Goal: Transaction & Acquisition: Purchase product/service

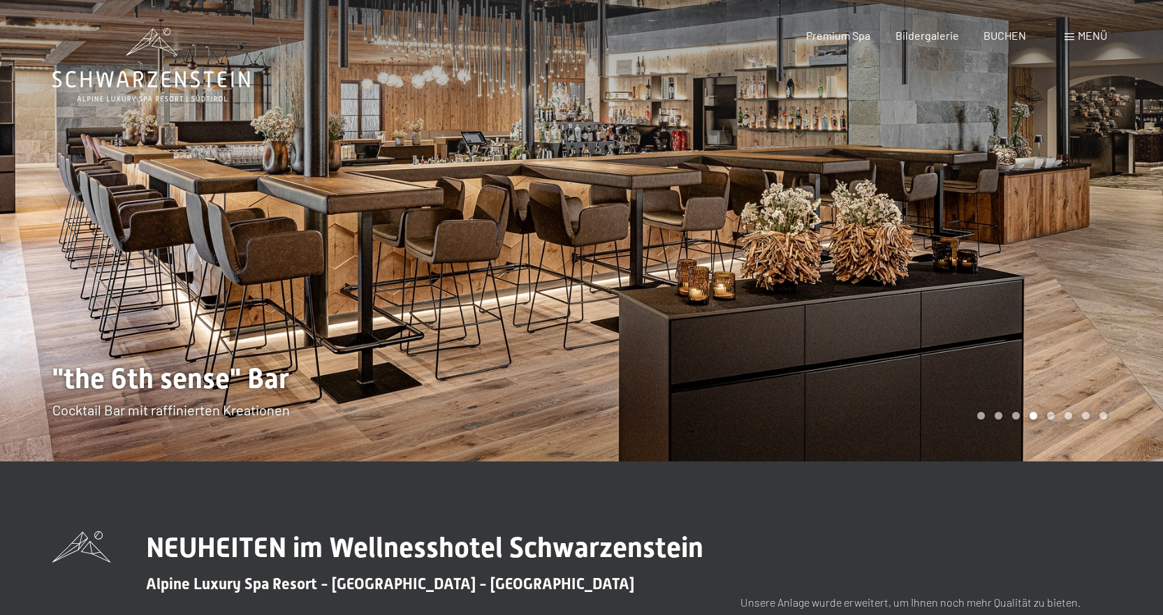
click at [1129, 206] on div at bounding box center [873, 231] width 582 height 462
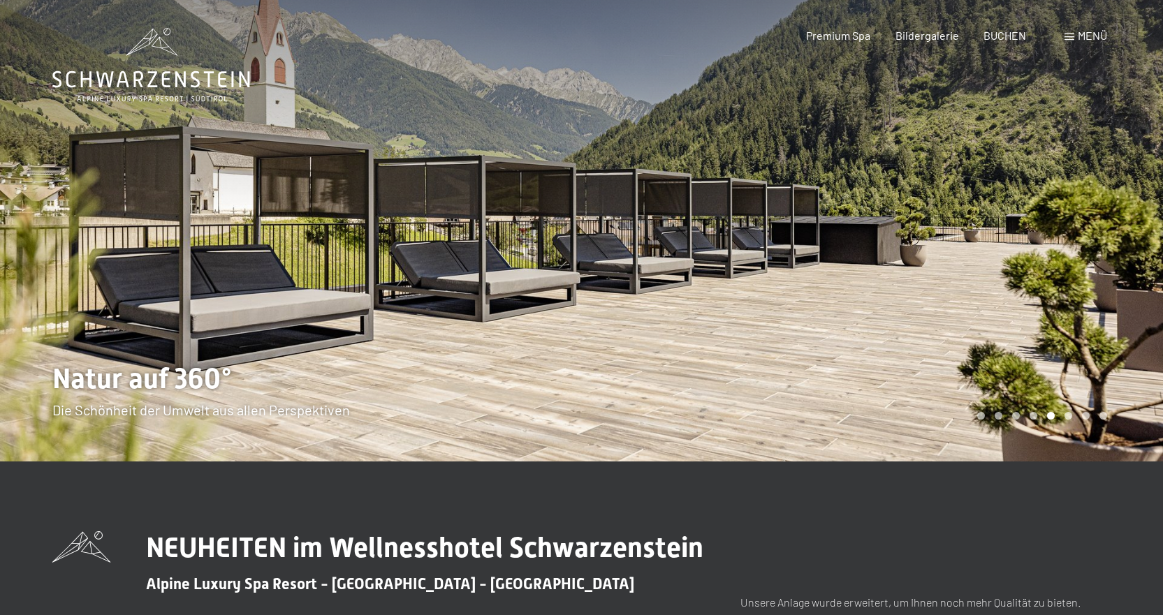
click at [1129, 206] on div at bounding box center [873, 231] width 582 height 462
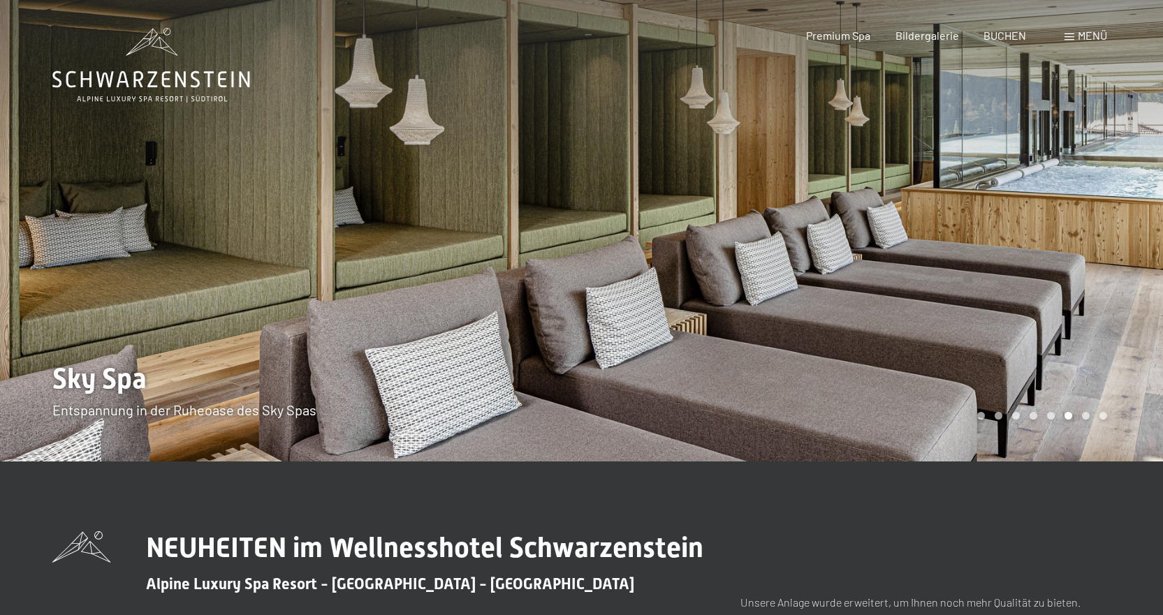
click at [1129, 206] on div at bounding box center [873, 231] width 582 height 462
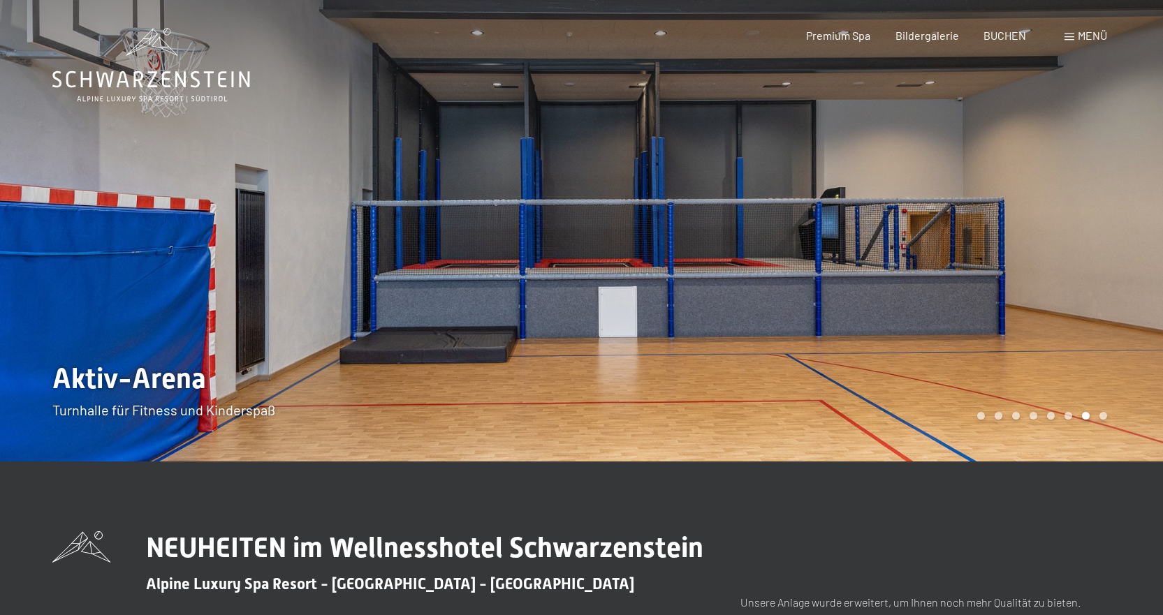
click at [1129, 206] on div at bounding box center [873, 231] width 582 height 462
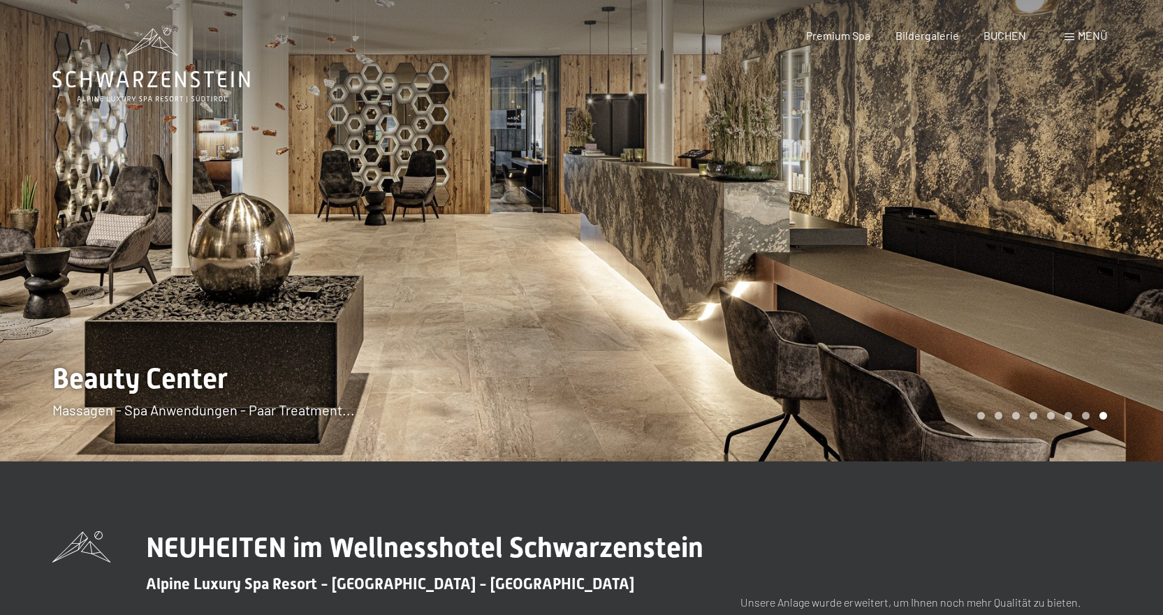
click at [1129, 206] on div at bounding box center [873, 231] width 582 height 462
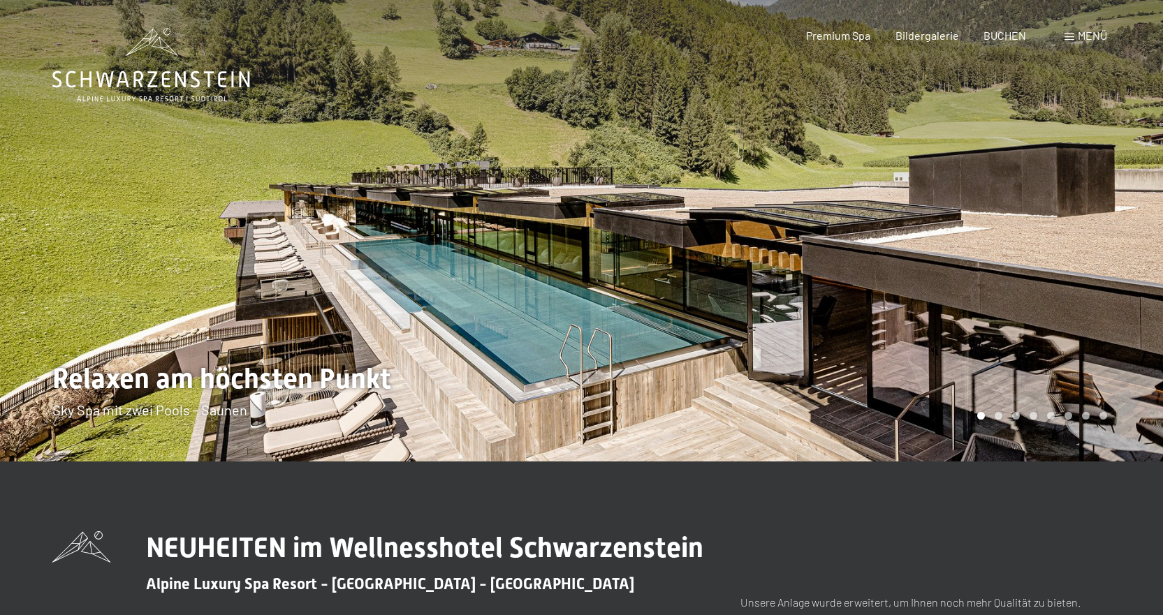
click at [1129, 206] on div at bounding box center [873, 231] width 582 height 462
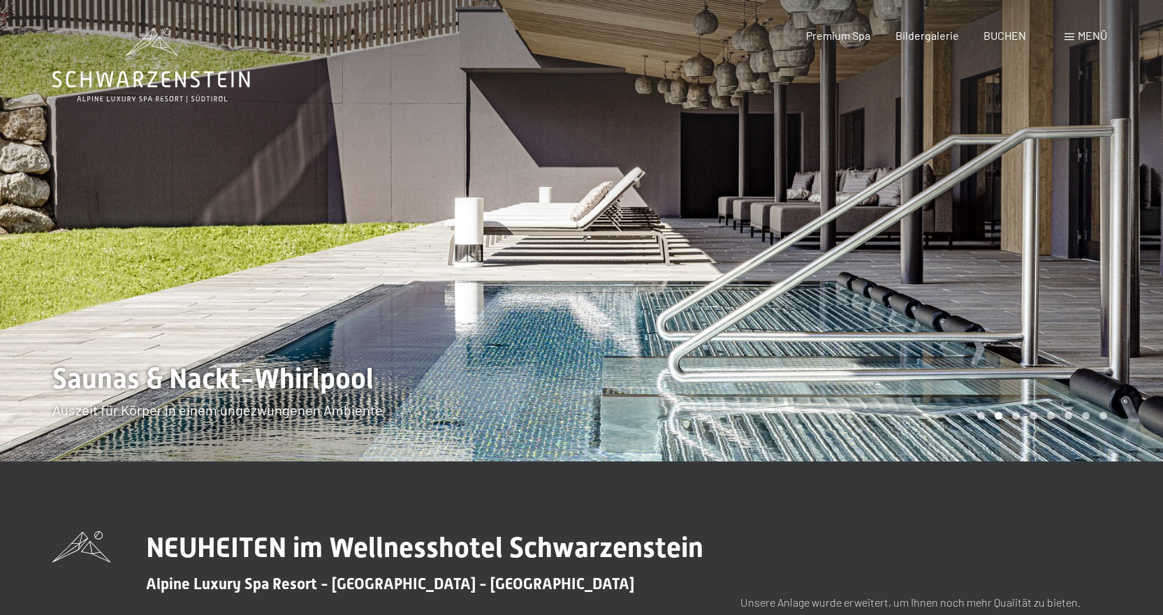
click at [1129, 206] on div at bounding box center [873, 231] width 582 height 462
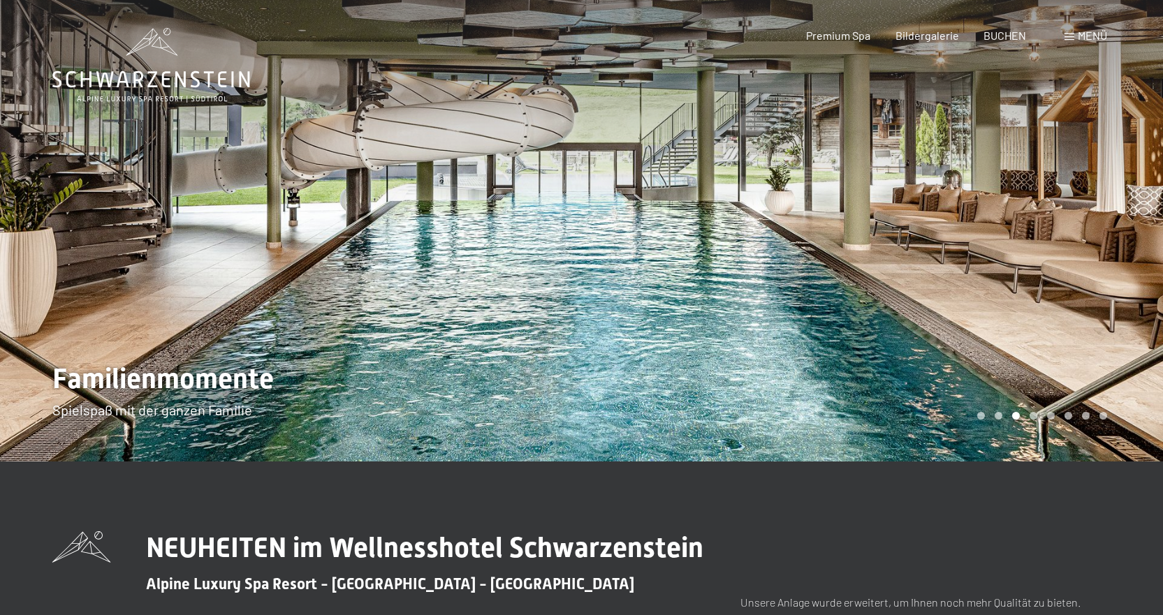
click at [1129, 206] on div at bounding box center [873, 231] width 582 height 462
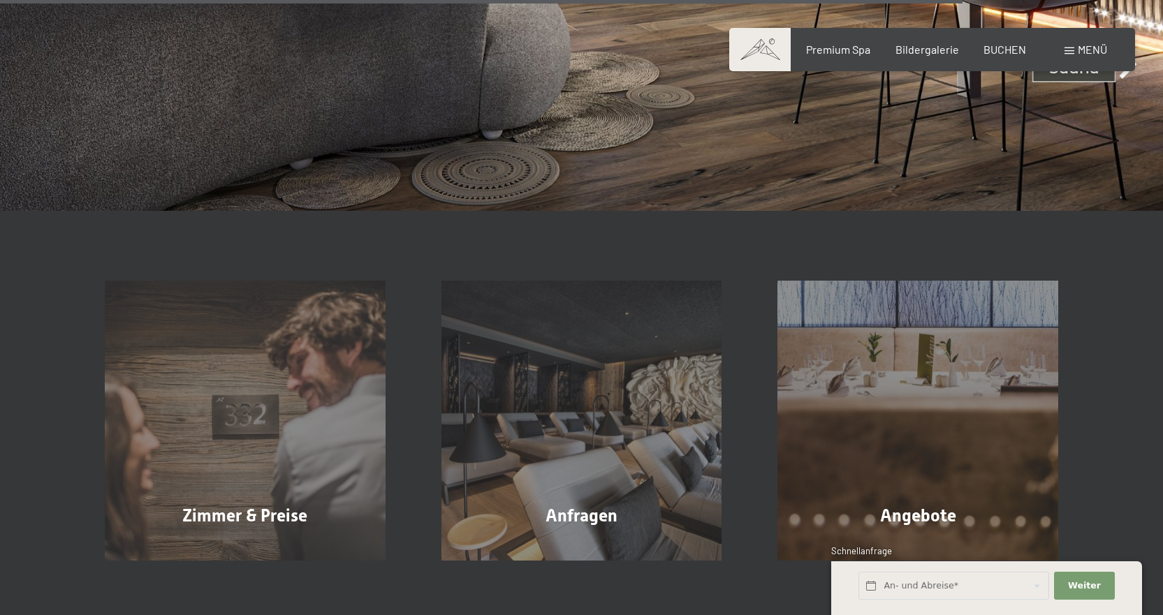
scroll to position [4888, 0]
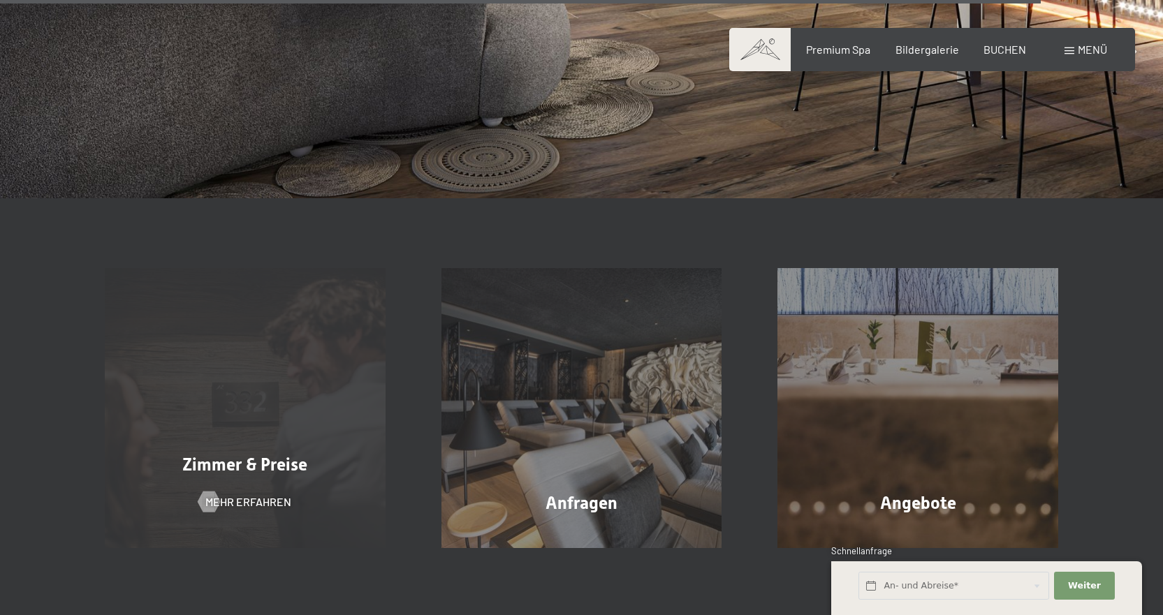
click at [285, 383] on div "Zimmer & Preise Mehr erfahren" at bounding box center [245, 408] width 337 height 281
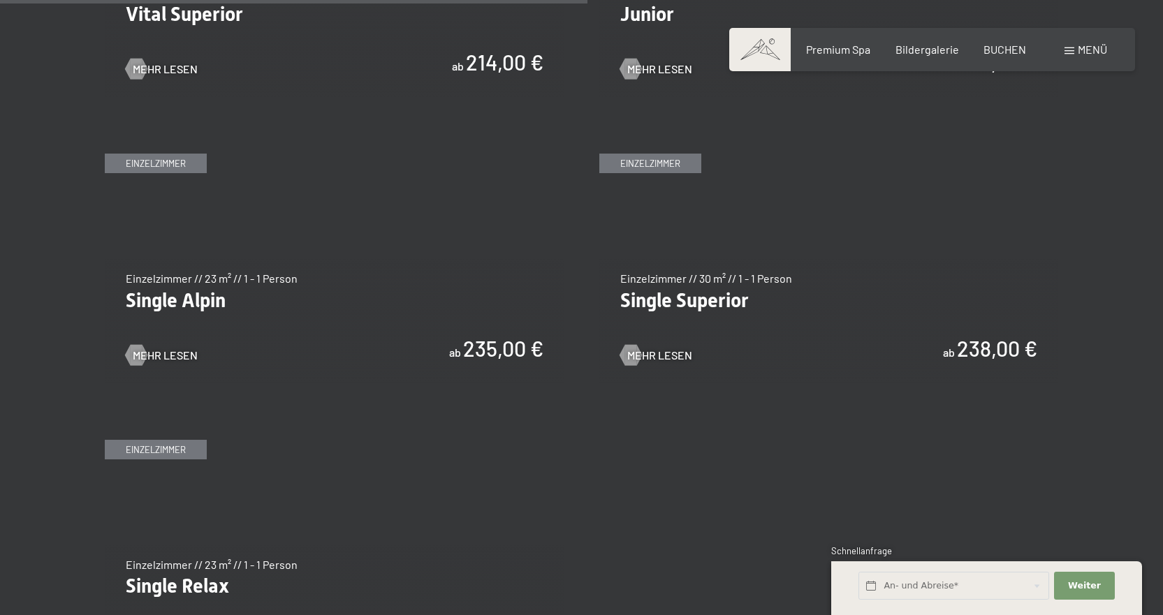
scroll to position [2234, 0]
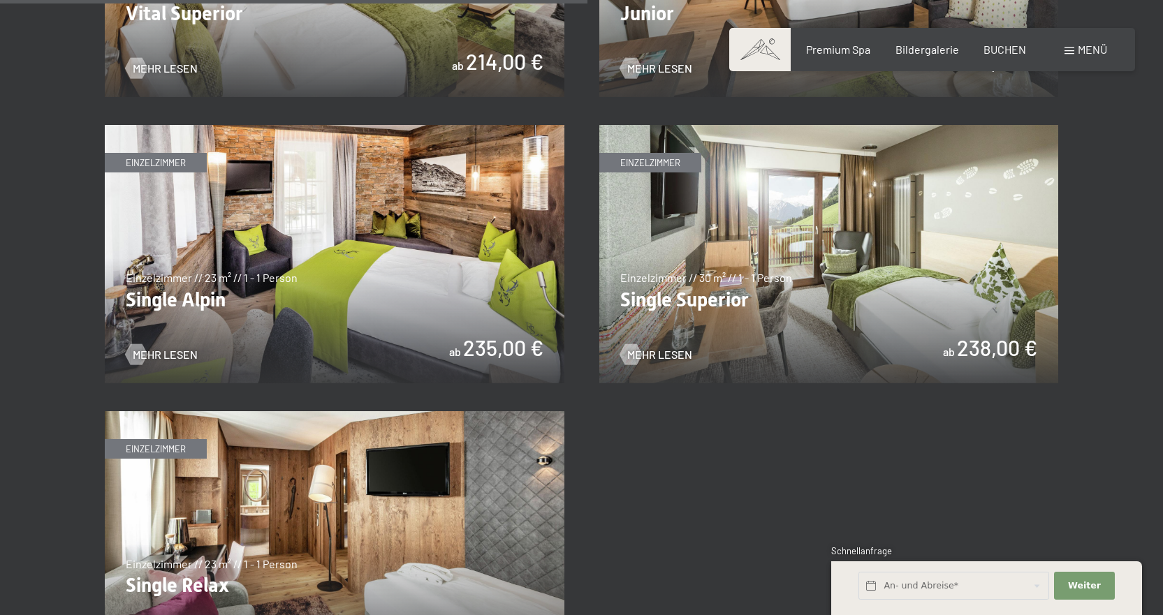
click at [763, 257] on img at bounding box center [828, 254] width 459 height 258
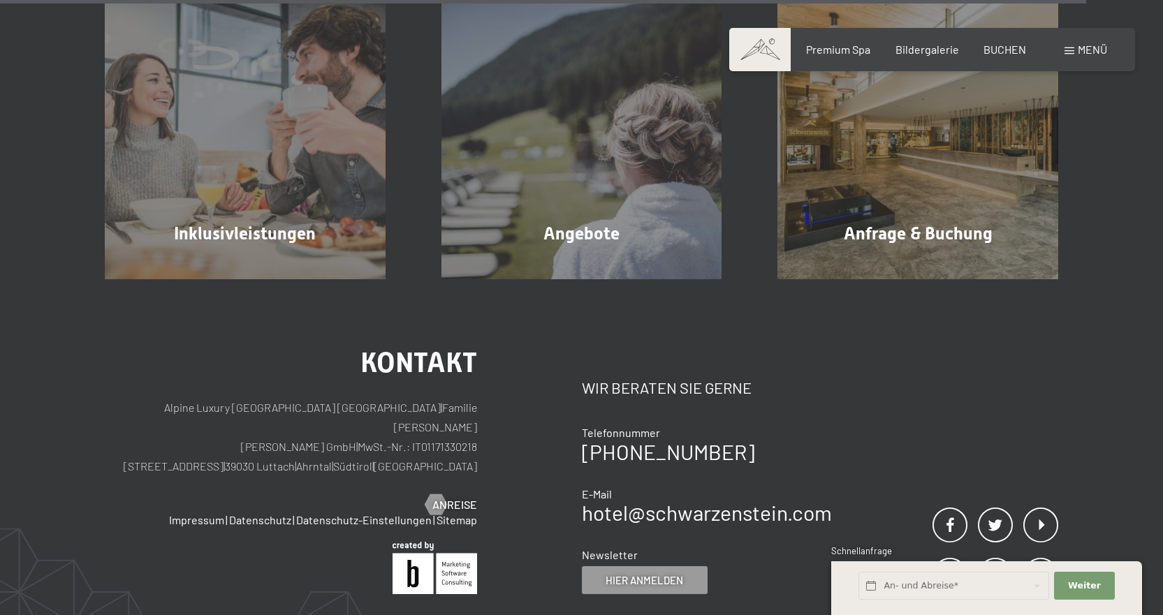
scroll to position [4190, 0]
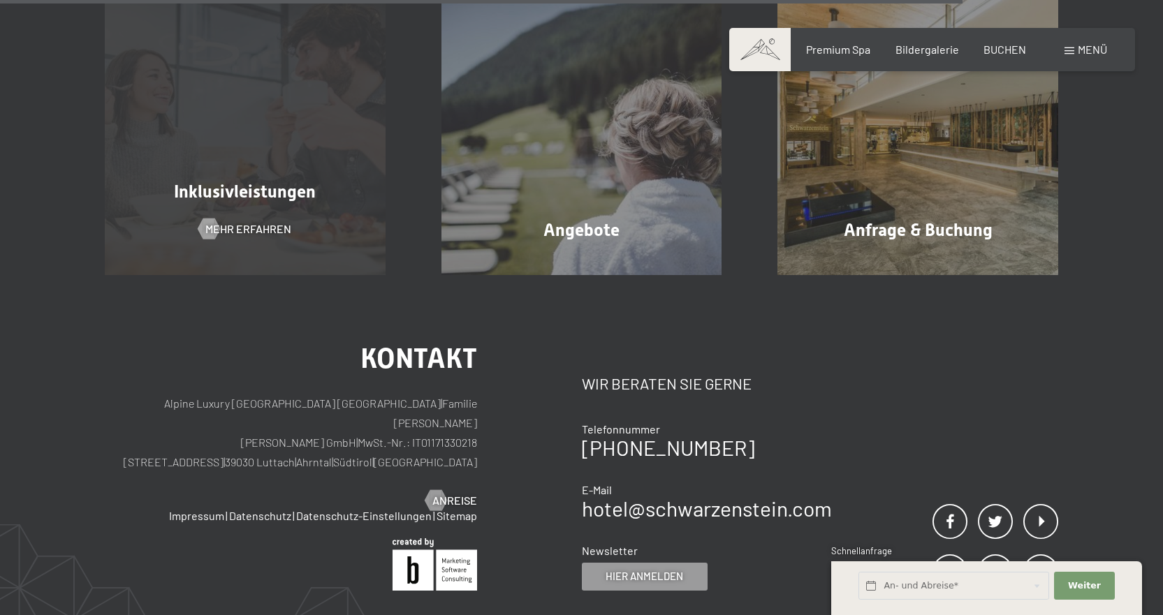
click at [242, 195] on span "Inklusivleistungen" at bounding box center [245, 192] width 142 height 20
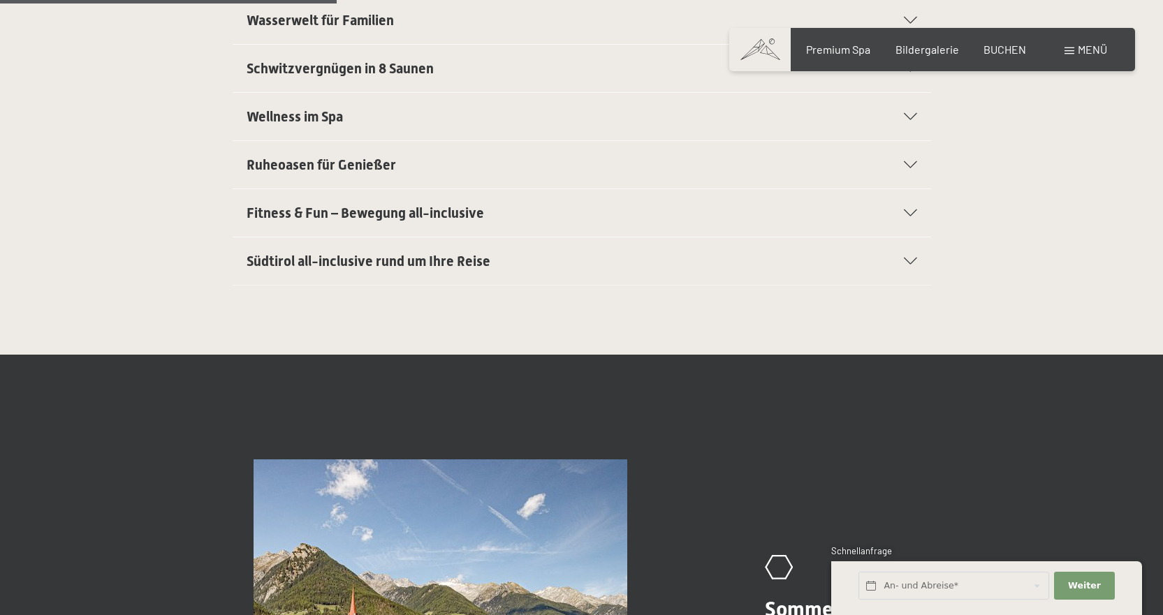
scroll to position [768, 0]
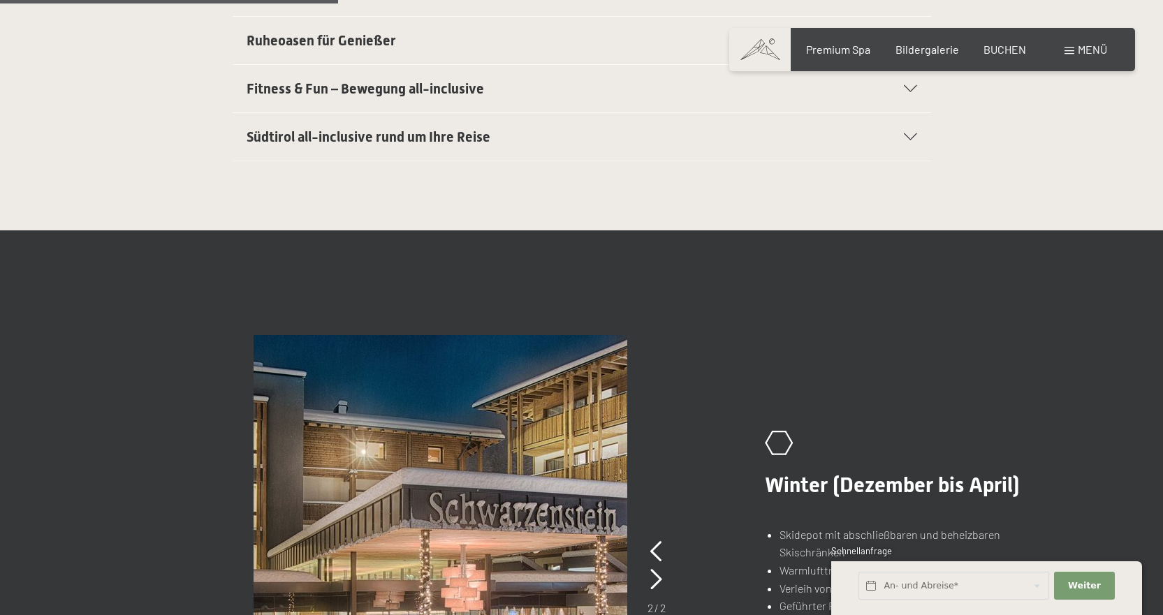
click at [390, 89] on span "Fitness & Fun – Bewegung all-inclusive" at bounding box center [364, 88] width 237 height 17
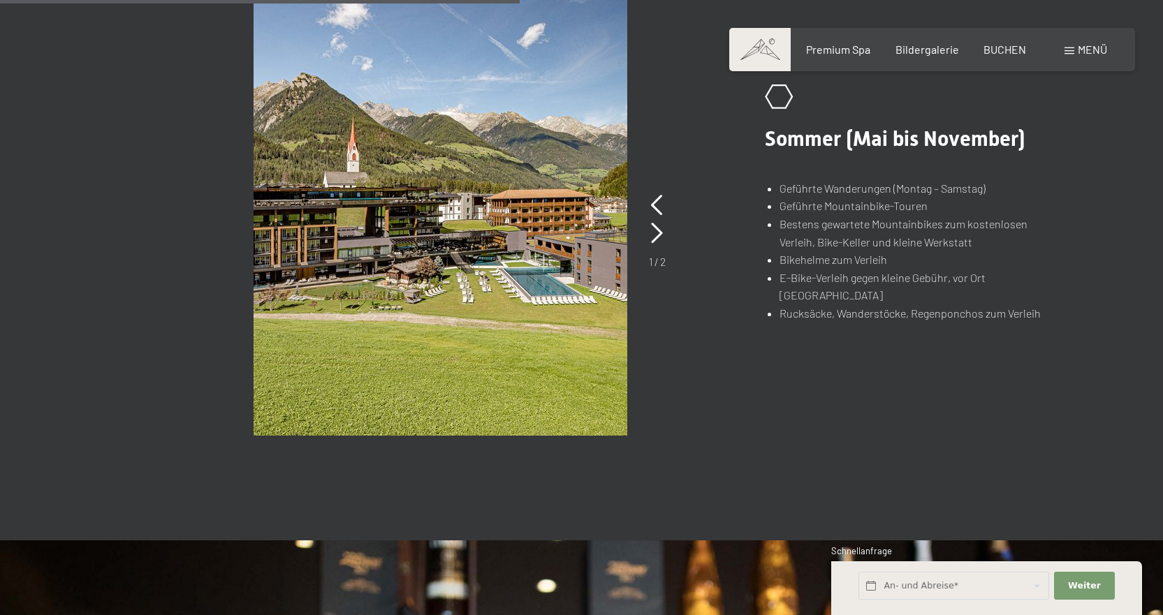
scroll to position [1220, 0]
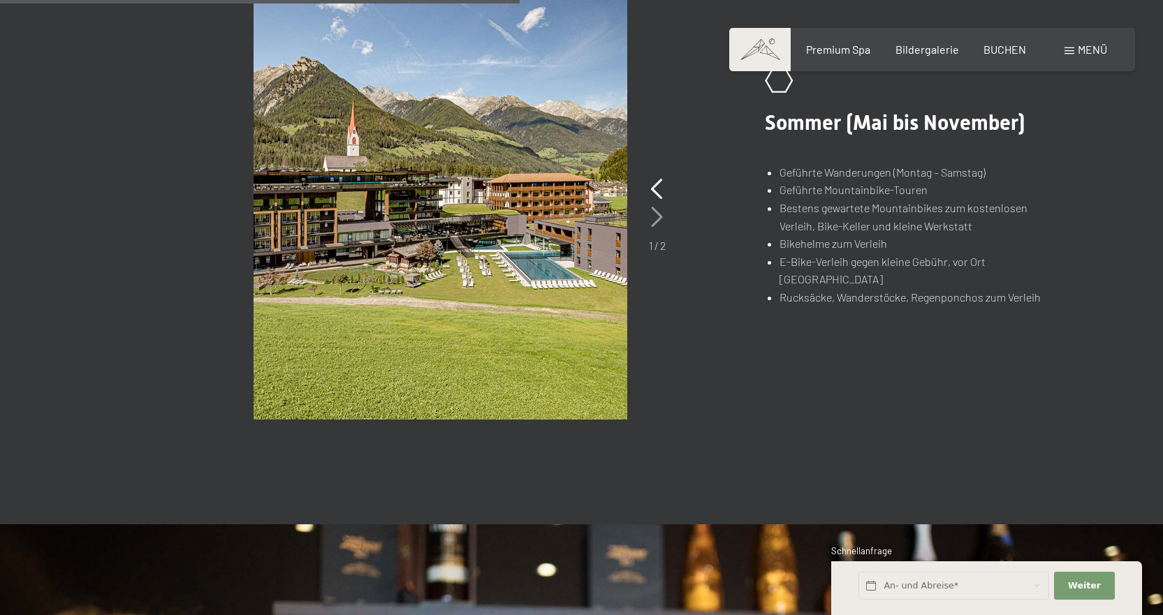
click at [657, 215] on icon at bounding box center [657, 217] width 12 height 21
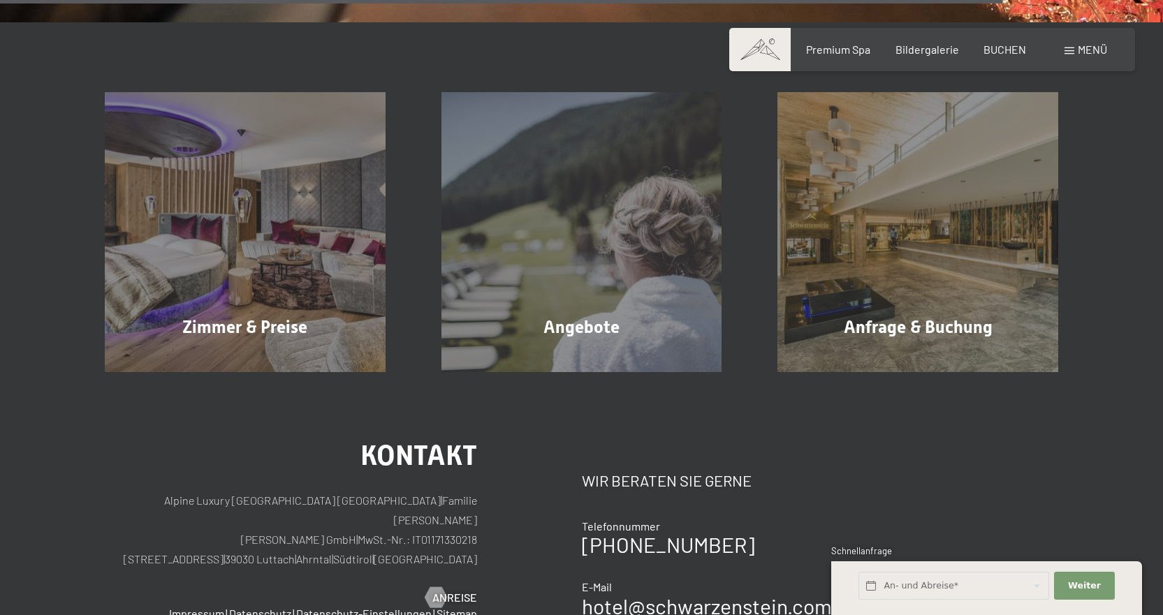
scroll to position [2407, 0]
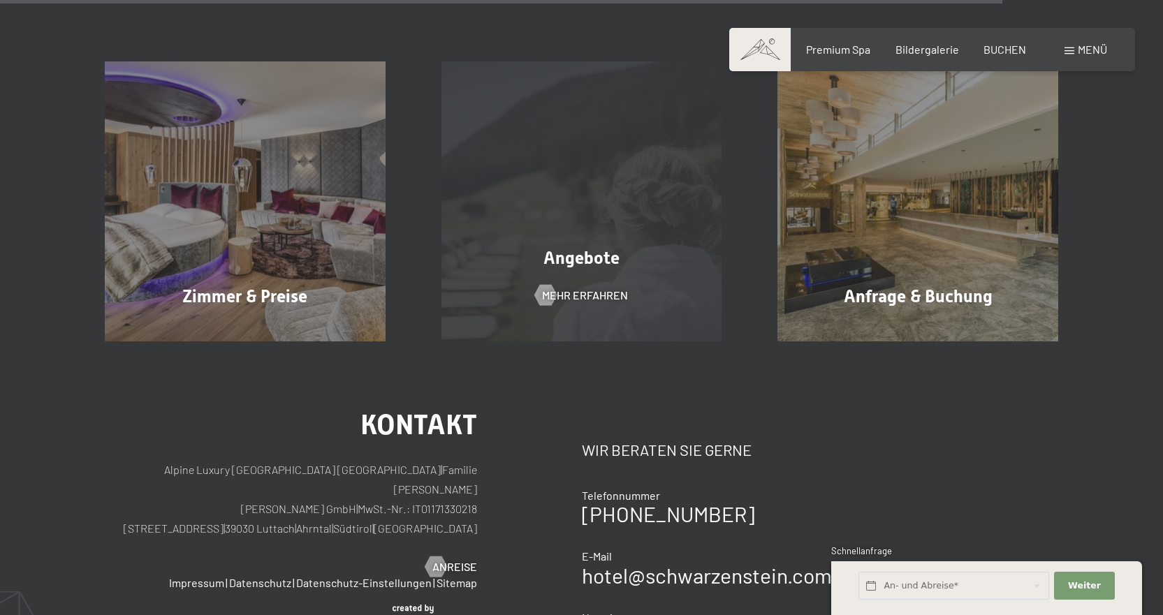
click at [589, 249] on span "Angebote" at bounding box center [581, 258] width 76 height 20
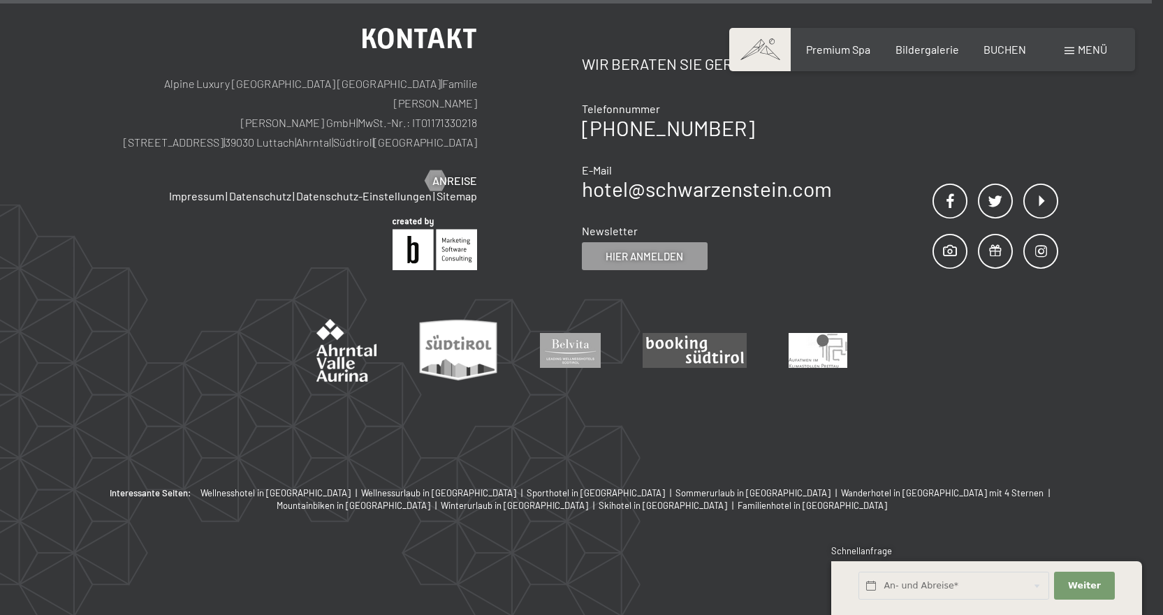
scroll to position [2255, 0]
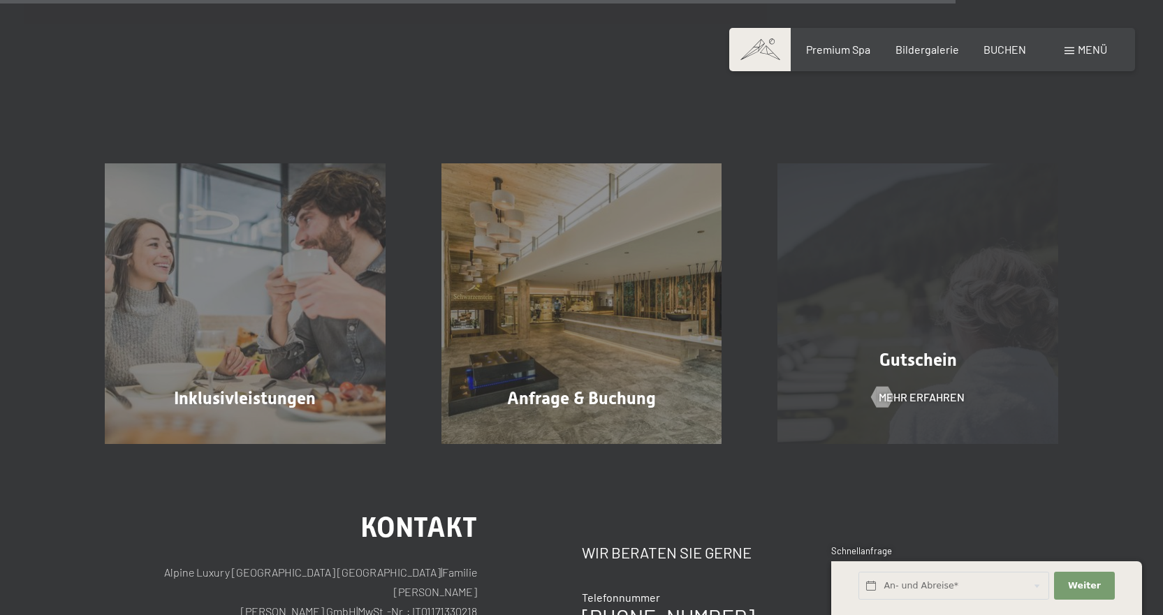
click at [883, 265] on div "Gutschein Mehr erfahren" at bounding box center [917, 303] width 337 height 281
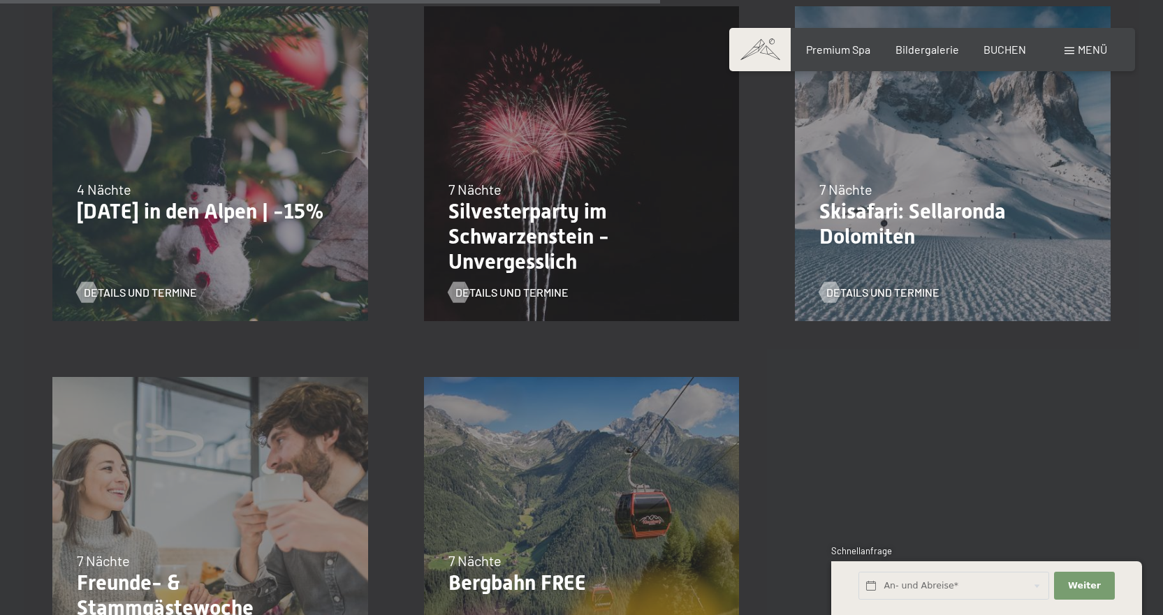
scroll to position [1557, 0]
click at [166, 165] on div "22.12.–[DATE] 4 Nächte [DATE] in den Alpen | -15% Details und Termine" at bounding box center [209, 165] width 371 height 371
click at [165, 225] on p "[DATE] in den Alpen | -15%" at bounding box center [210, 212] width 267 height 25
click at [144, 291] on span "Details und Termine" at bounding box center [154, 293] width 113 height 15
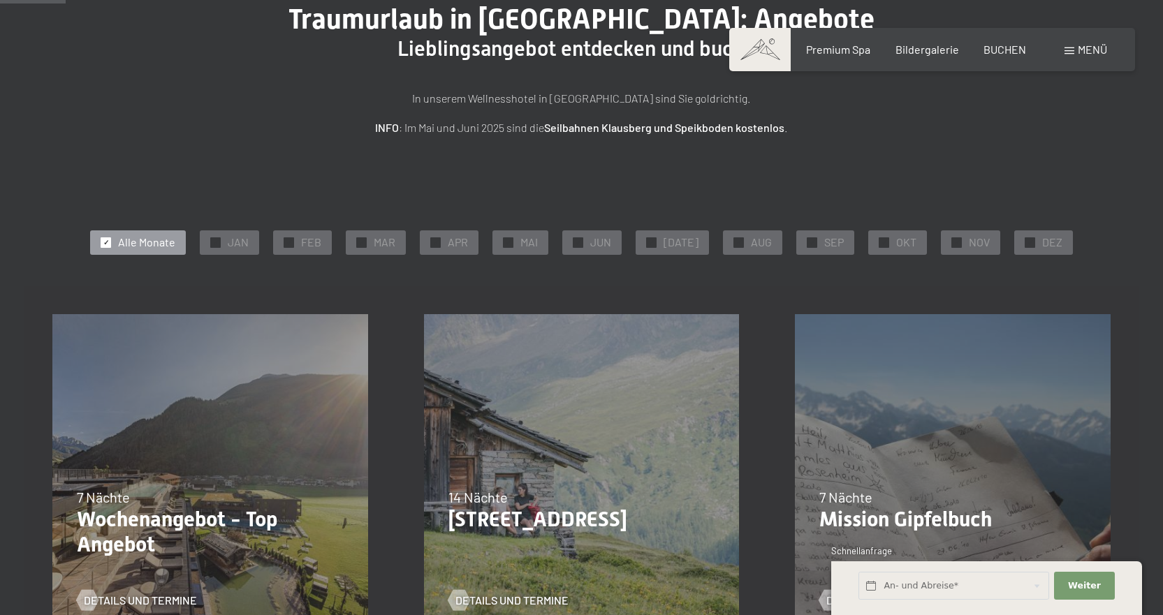
scroll to position [21, 0]
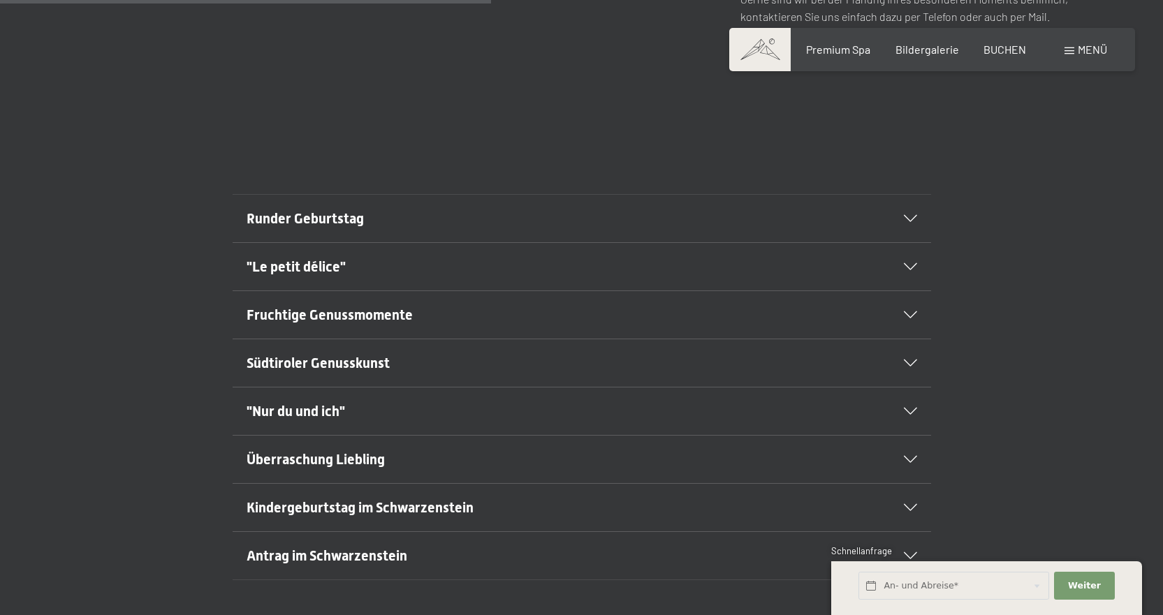
scroll to position [768, 0]
click at [302, 209] on span "Runder Geburtstag" at bounding box center [304, 217] width 117 height 17
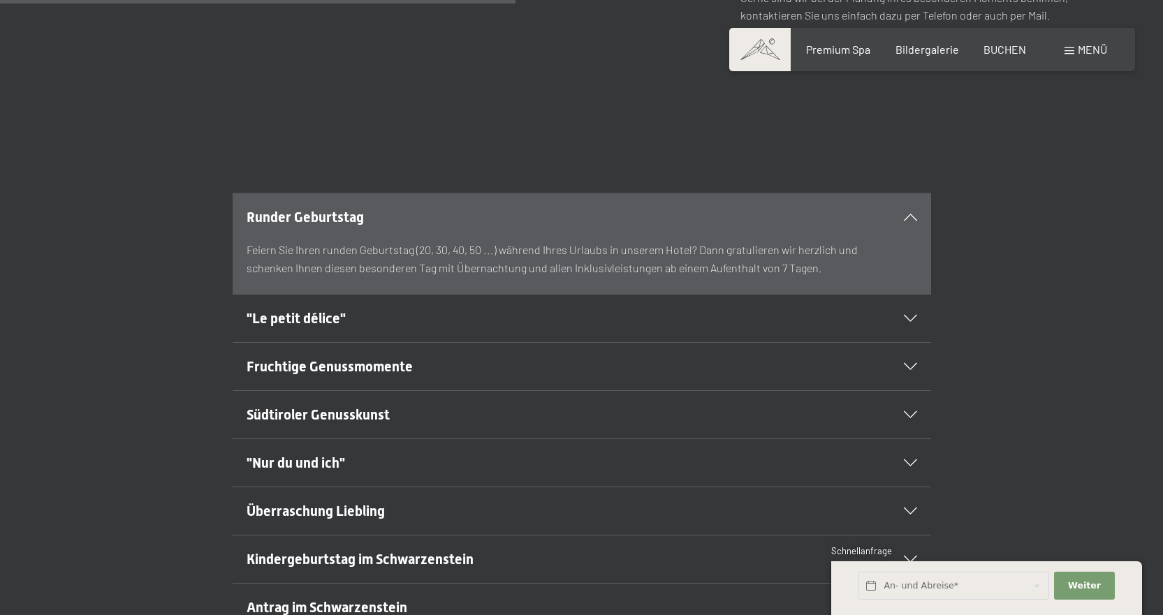
click at [0, 221] on div "Runder Geburtstag Feiern Sie Ihren runden Geburtstag (20, 30, 40, 50 ...) währe…" at bounding box center [581, 244] width 1163 height 102
click at [302, 310] on span ""Le petit délice"" at bounding box center [295, 318] width 99 height 17
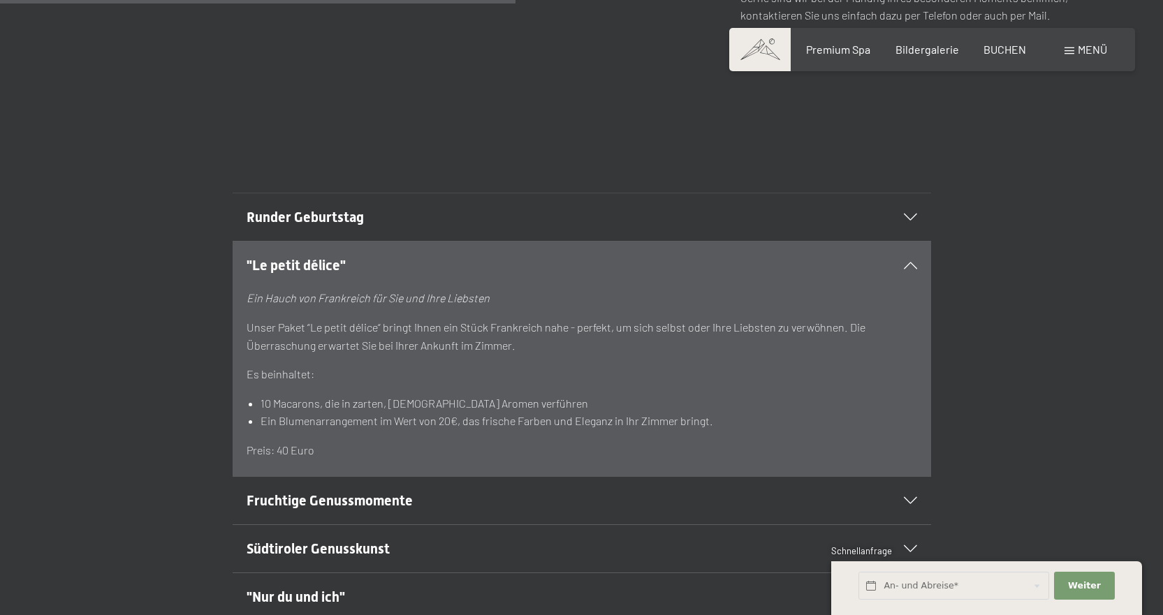
click at [316, 540] on span "Südtiroler Genusskunst" at bounding box center [317, 548] width 143 height 17
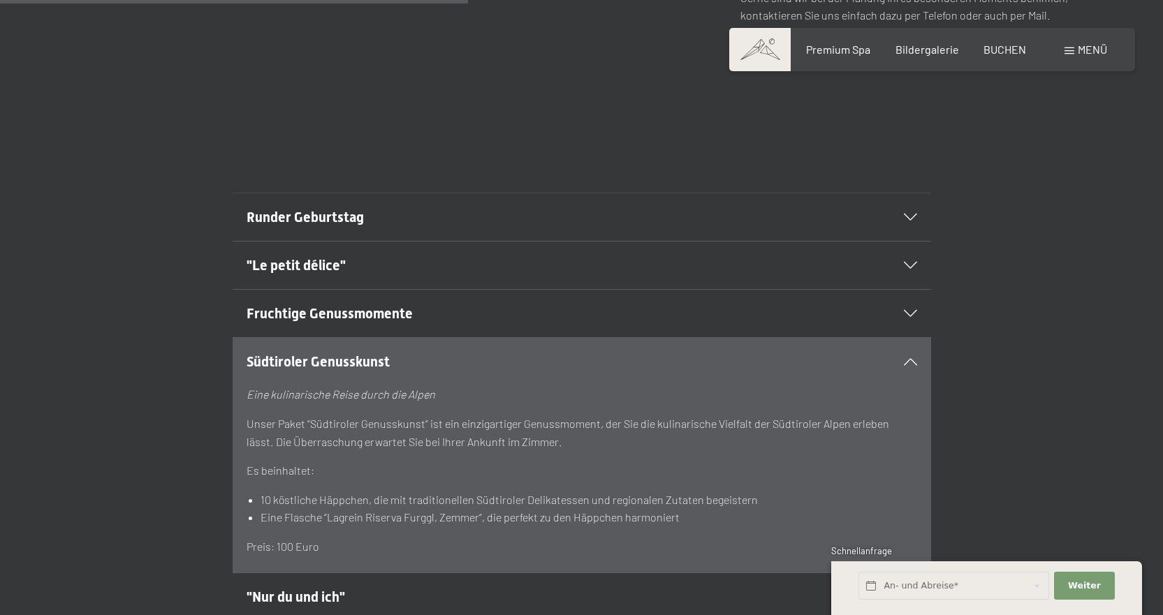
scroll to position [908, 0]
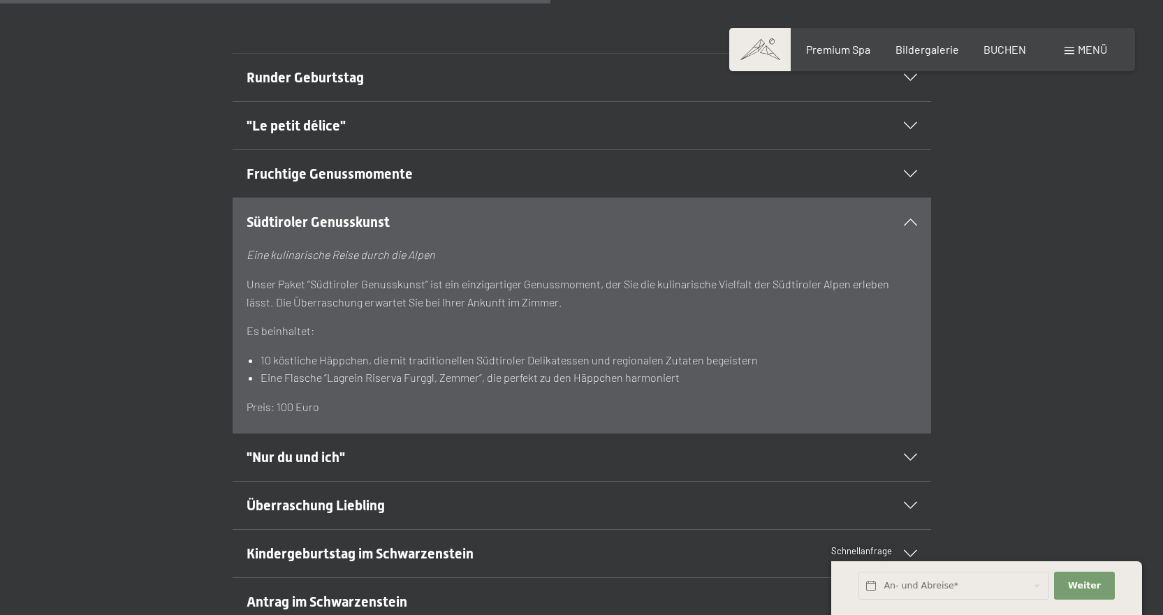
click at [306, 497] on span "Überraschung Liebling" at bounding box center [315, 505] width 138 height 17
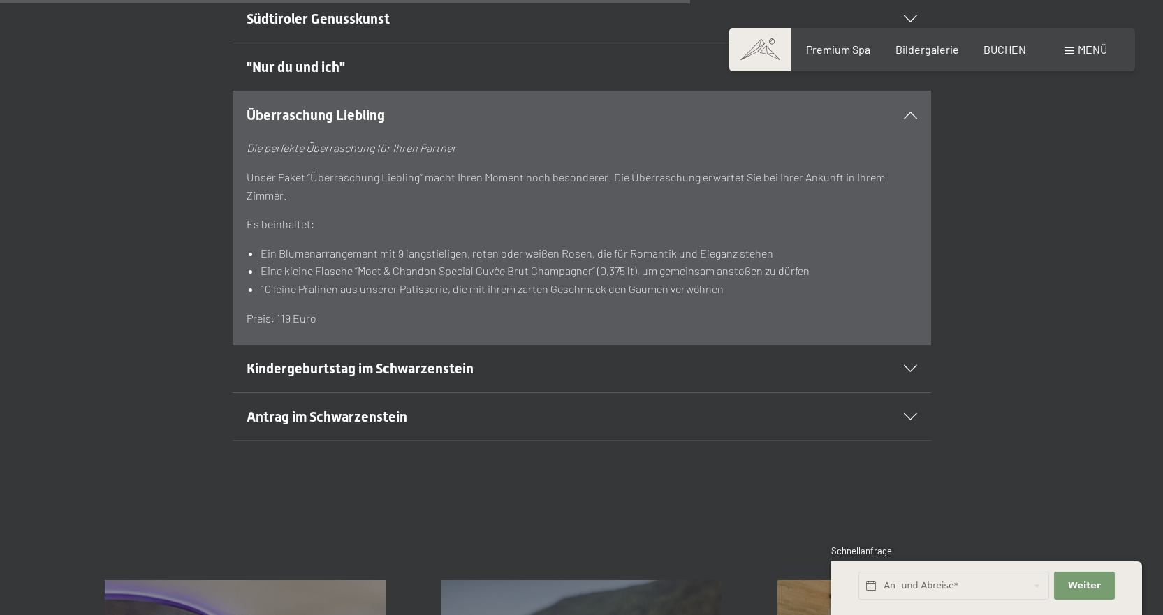
scroll to position [978, 0]
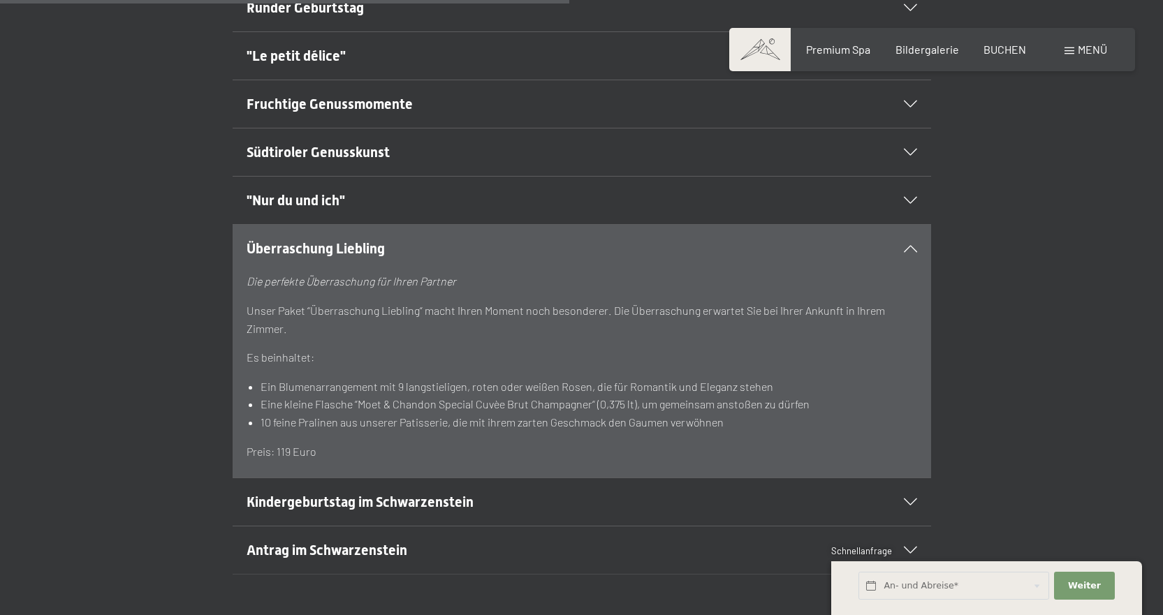
click at [273, 96] on span "Fruchtige Genussmomente" at bounding box center [329, 104] width 166 height 17
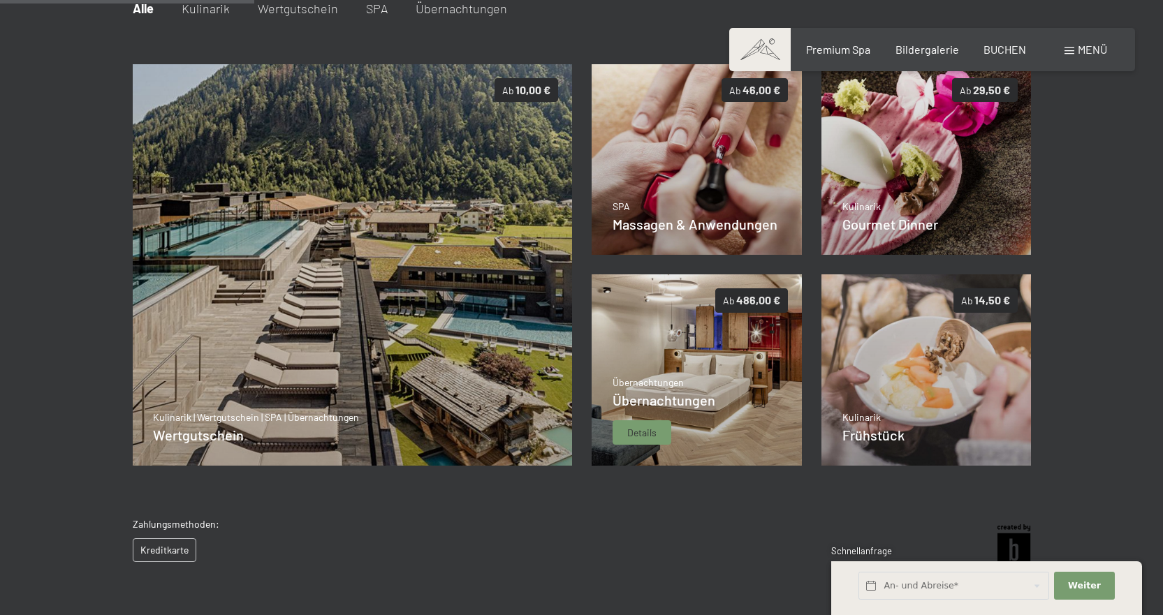
scroll to position [272, 0]
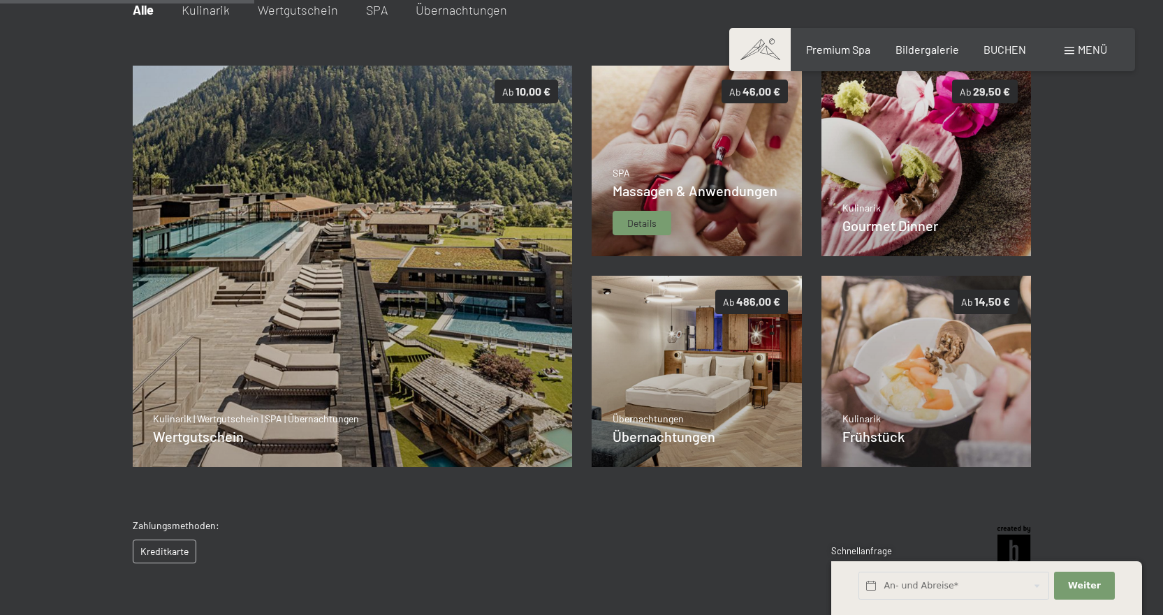
click at [641, 203] on div "SPA Massagen & Anwendungen Details" at bounding box center [694, 201] width 165 height 70
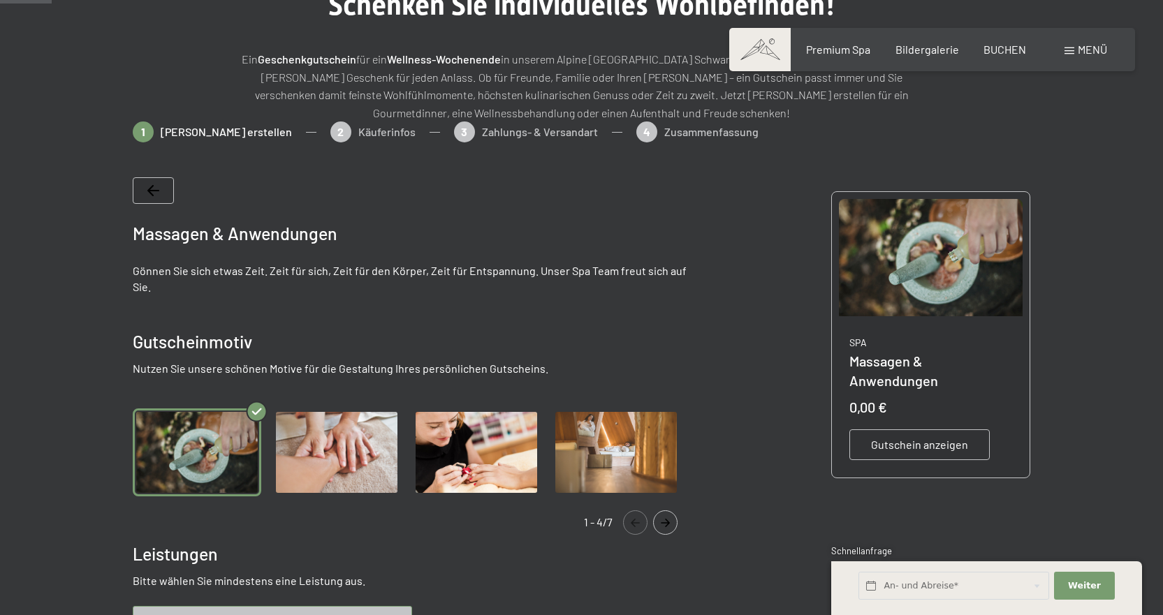
scroll to position [63, 0]
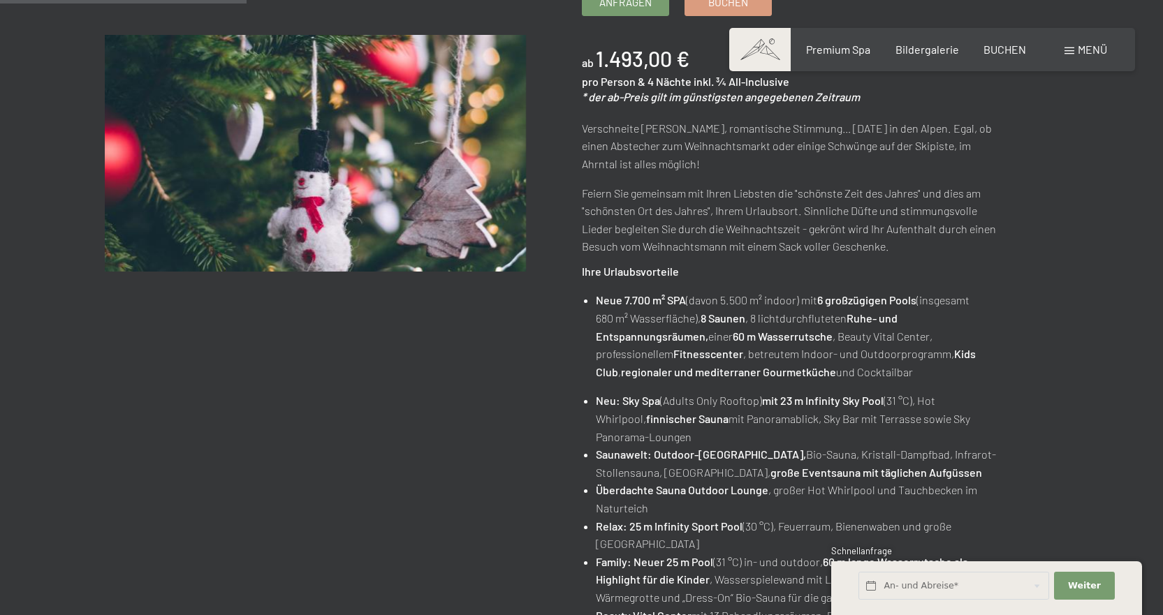
scroll to position [70, 0]
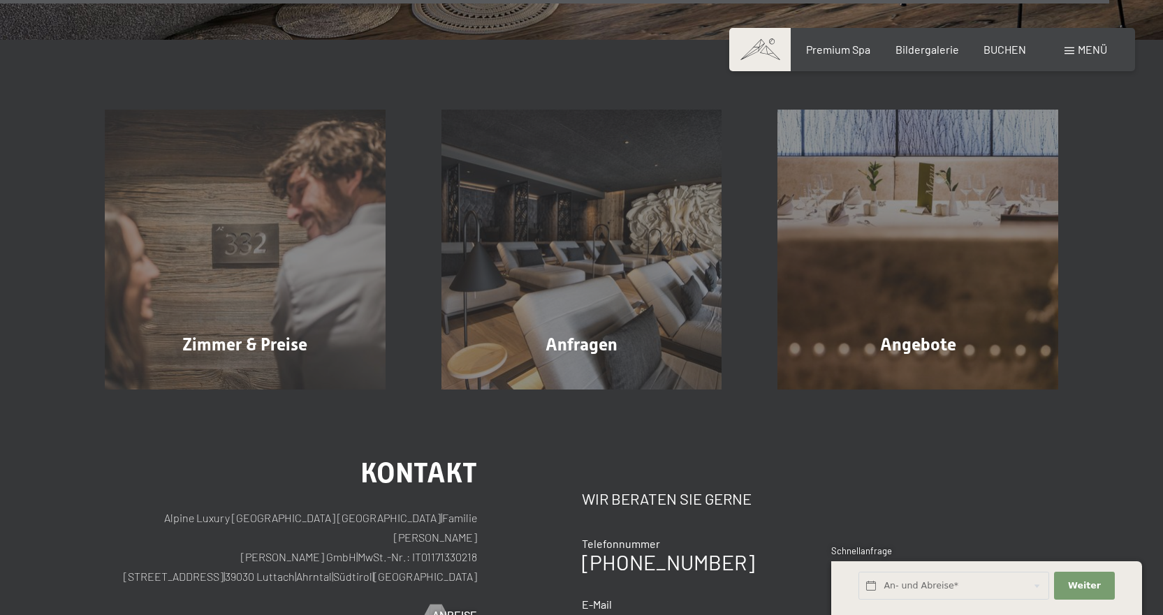
scroll to position [5237, 0]
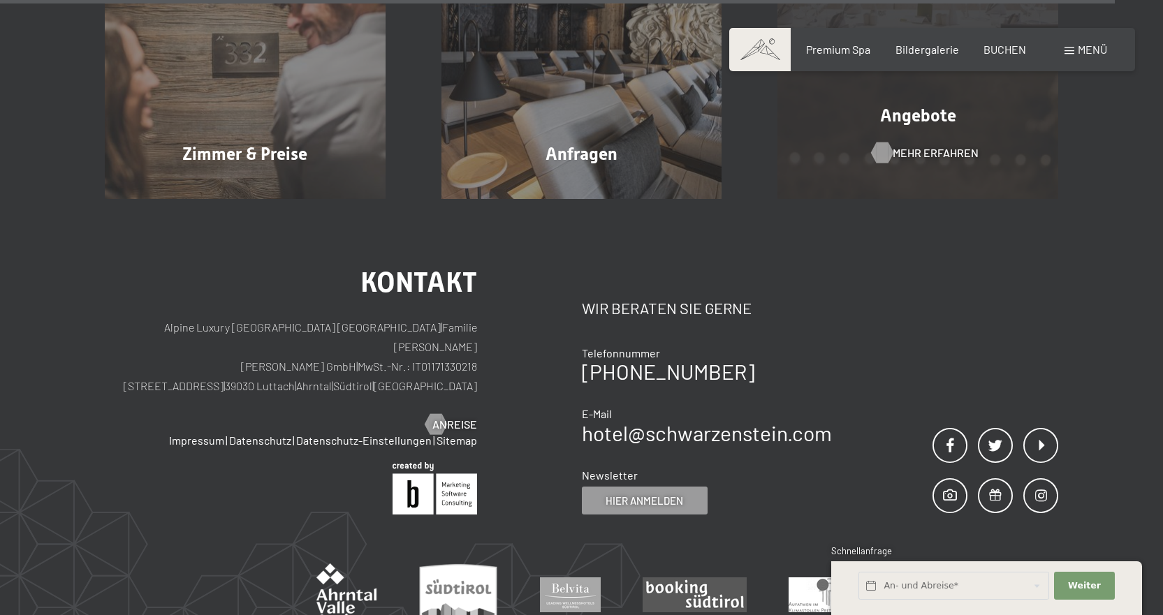
click at [883, 142] on div at bounding box center [882, 152] width 12 height 21
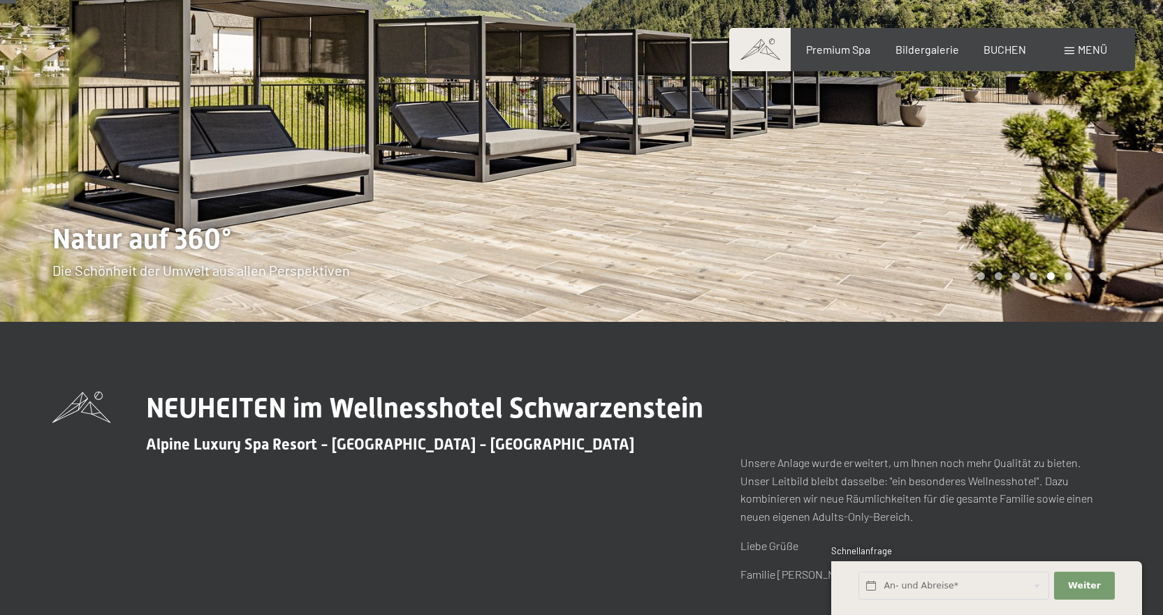
scroll to position [0, 0]
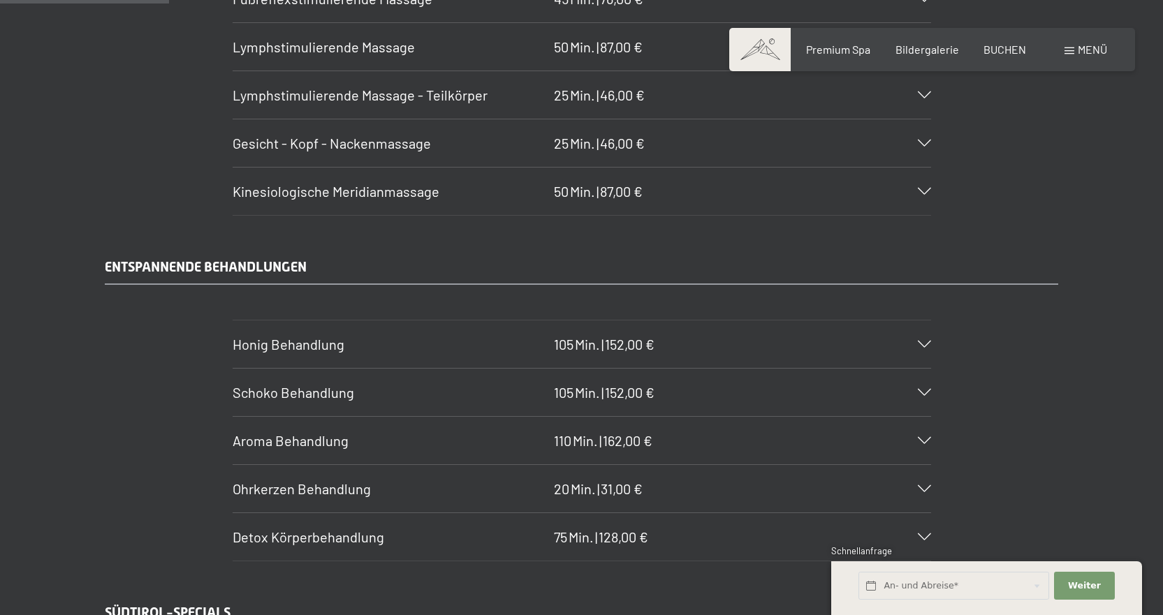
scroll to position [1746, 0]
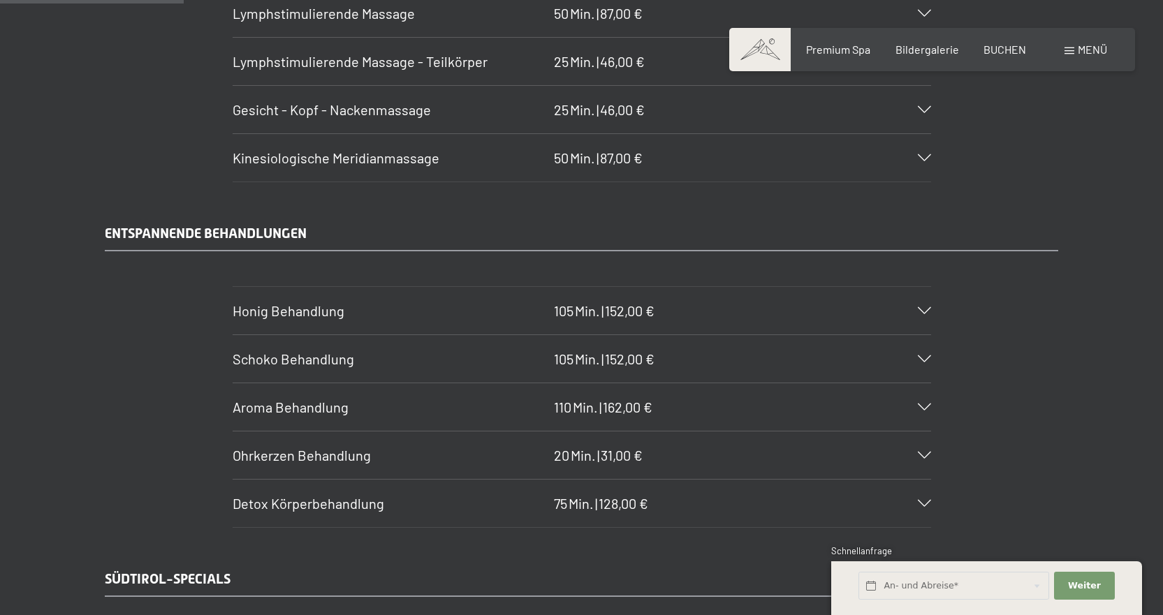
click at [268, 314] on span "Honig Behandlung" at bounding box center [289, 310] width 112 height 17
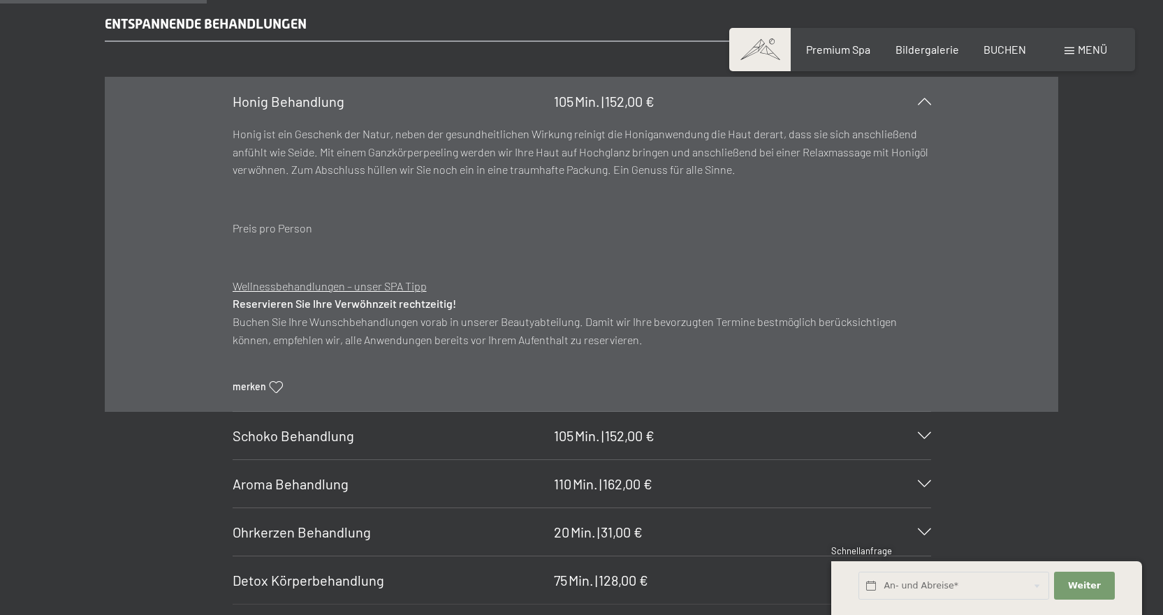
scroll to position [2165, 0]
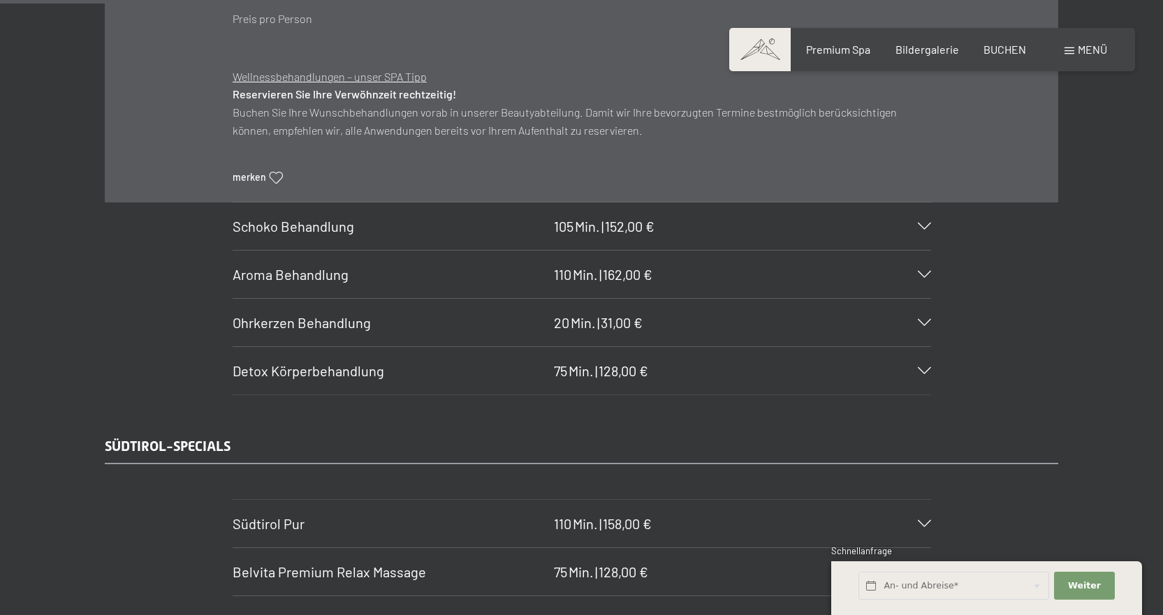
click at [263, 374] on span "Detox Körperbehandlung" at bounding box center [309, 370] width 152 height 17
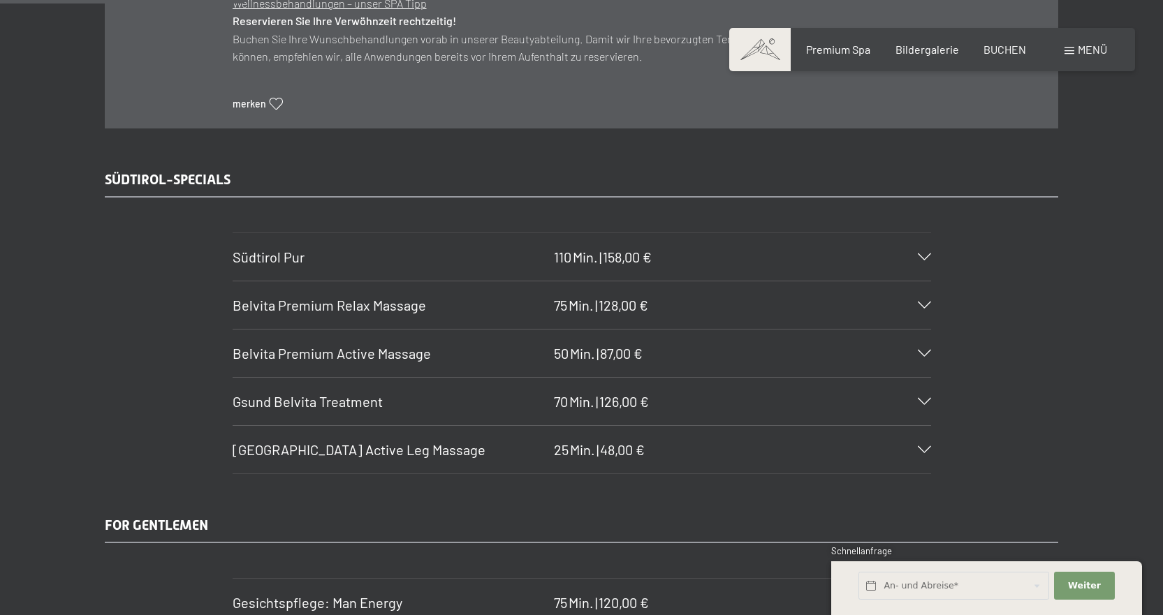
scroll to position [2374, 0]
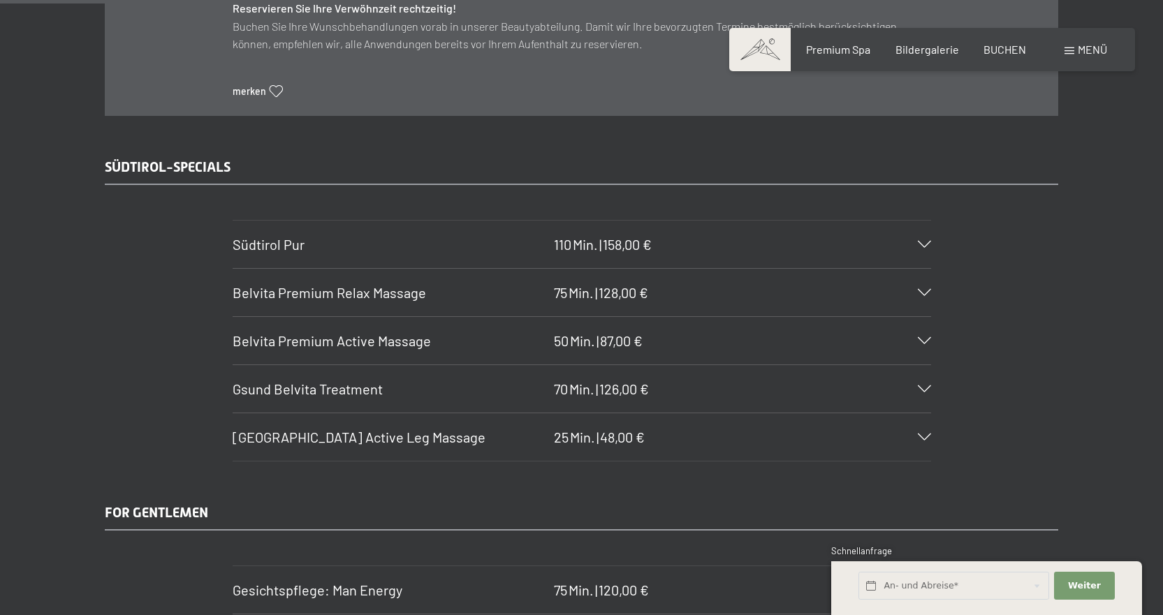
click at [283, 253] on span "Südtirol Pur" at bounding box center [269, 244] width 72 height 17
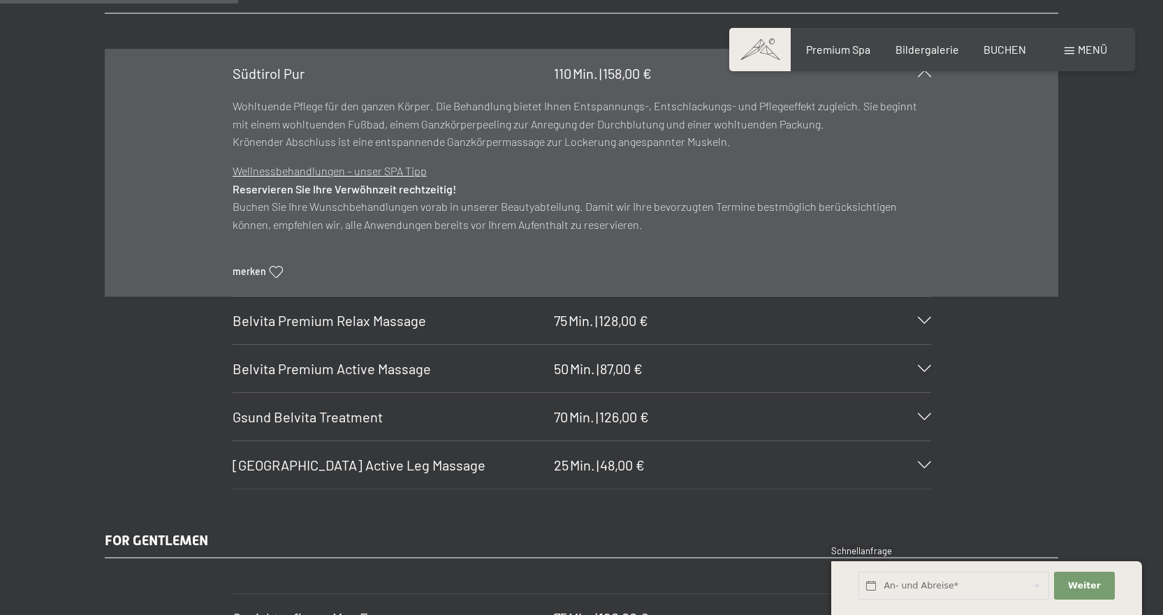
scroll to position [2304, 0]
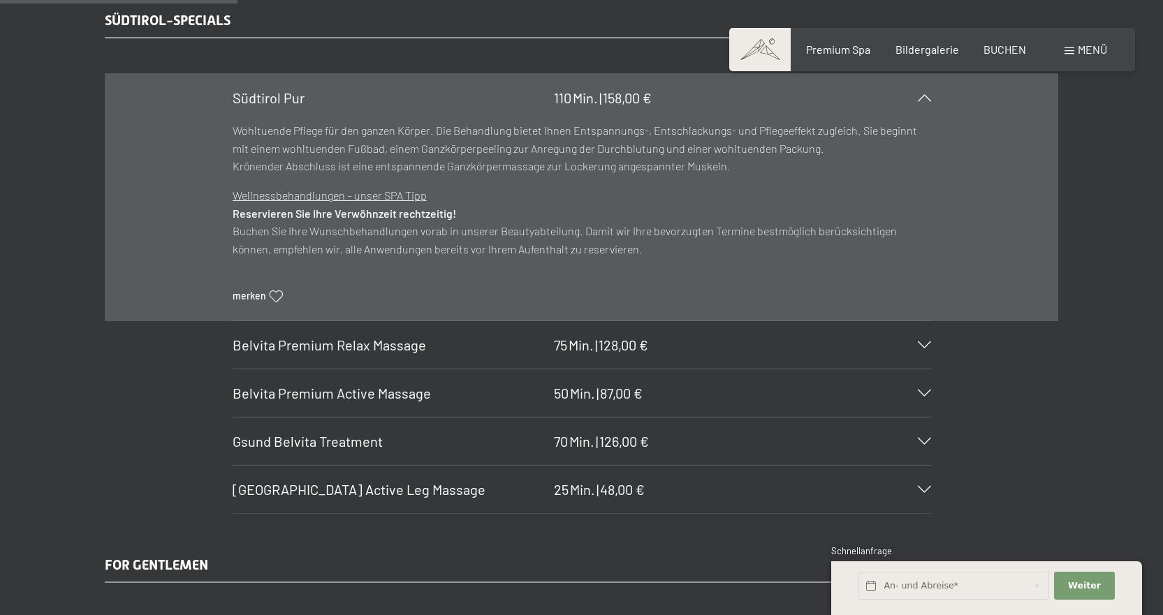
click at [274, 445] on span "Gsund Belvita Treatment" at bounding box center [308, 441] width 150 height 17
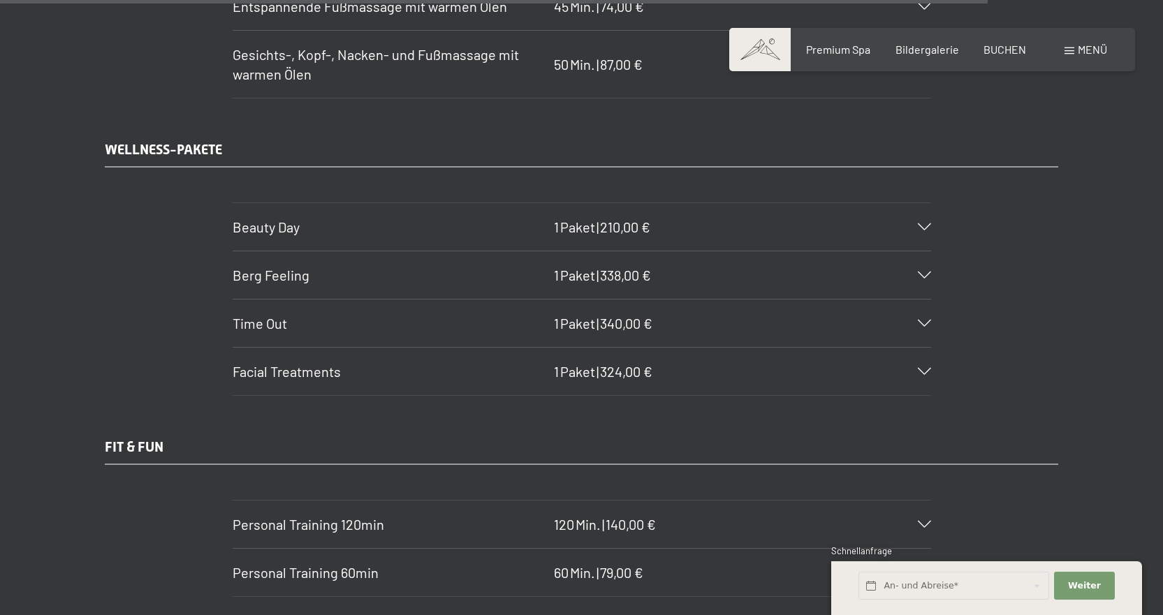
scroll to position [9706, 0]
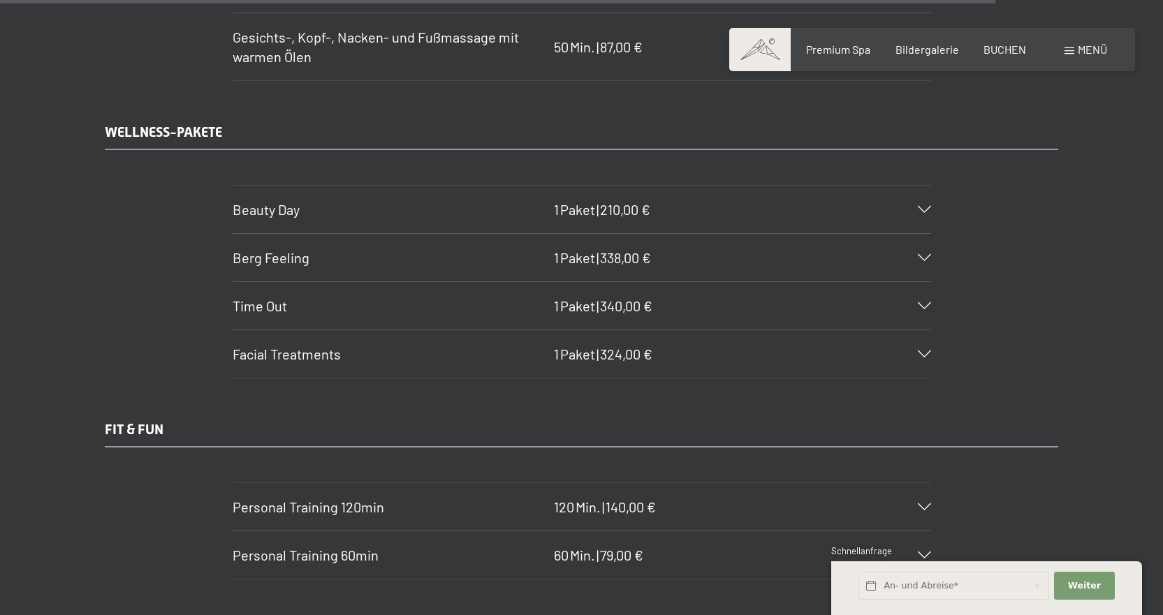
click at [280, 207] on span "Beauty Day" at bounding box center [266, 209] width 67 height 17
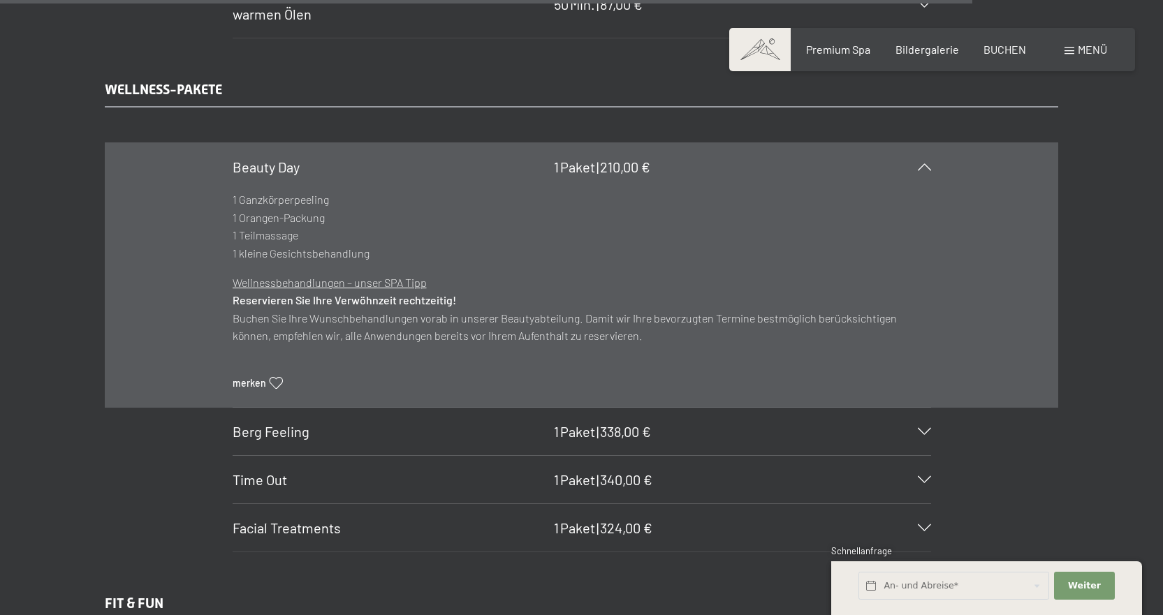
scroll to position [9431, 0]
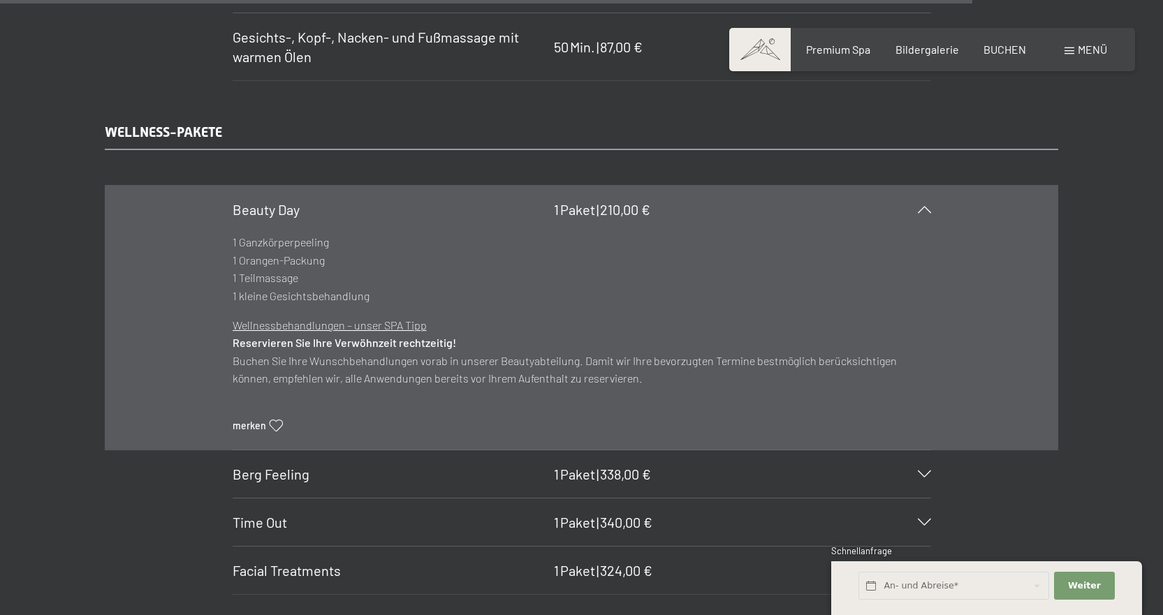
click at [14, 260] on div "WELLNESS-PAKETE Beauty Day 1 Paket | 210,00 € 1 Ganzkörperpeeling 1 Orangen-Pac…" at bounding box center [581, 358] width 1163 height 473
click at [259, 478] on span "Berg Feeling" at bounding box center [271, 474] width 77 height 17
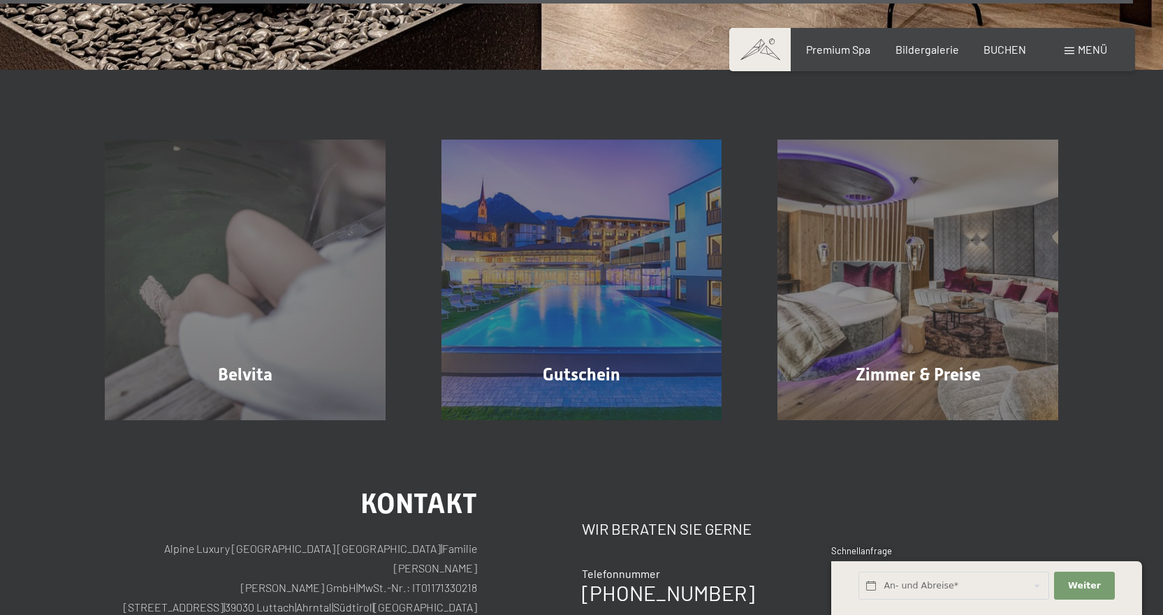
scroll to position [11107, 0]
